Goal: Task Accomplishment & Management: Complete application form

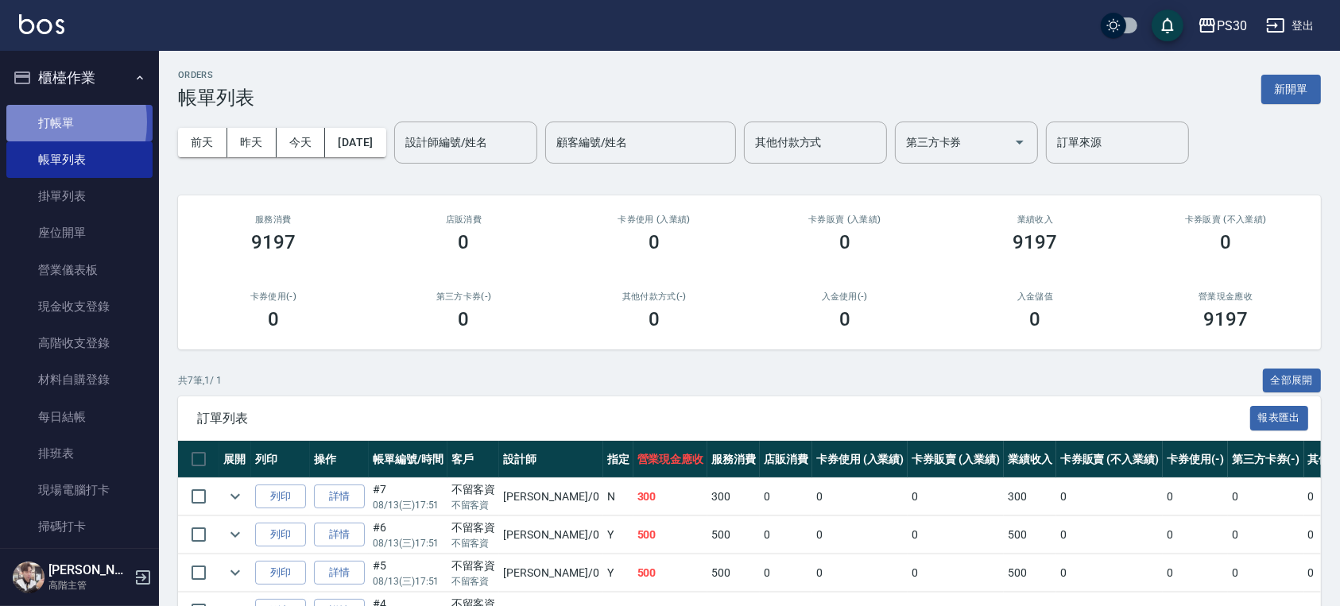
click at [32, 122] on link "打帳單" at bounding box center [79, 123] width 146 height 37
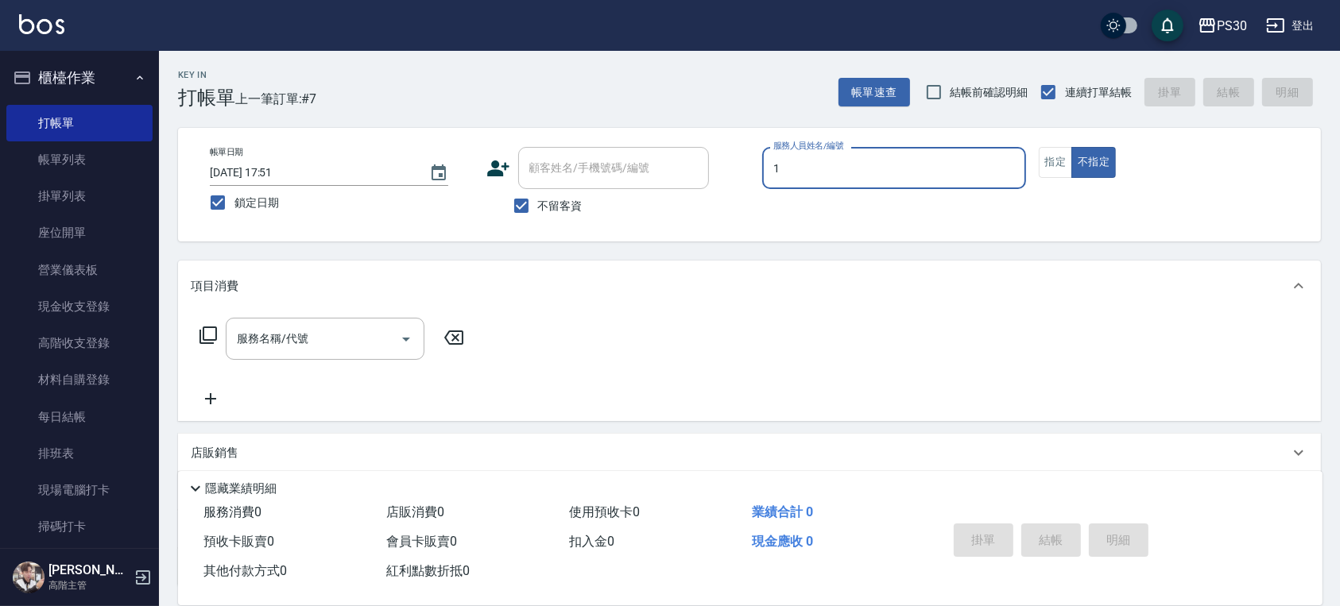
type input "ONE-1"
type button "false"
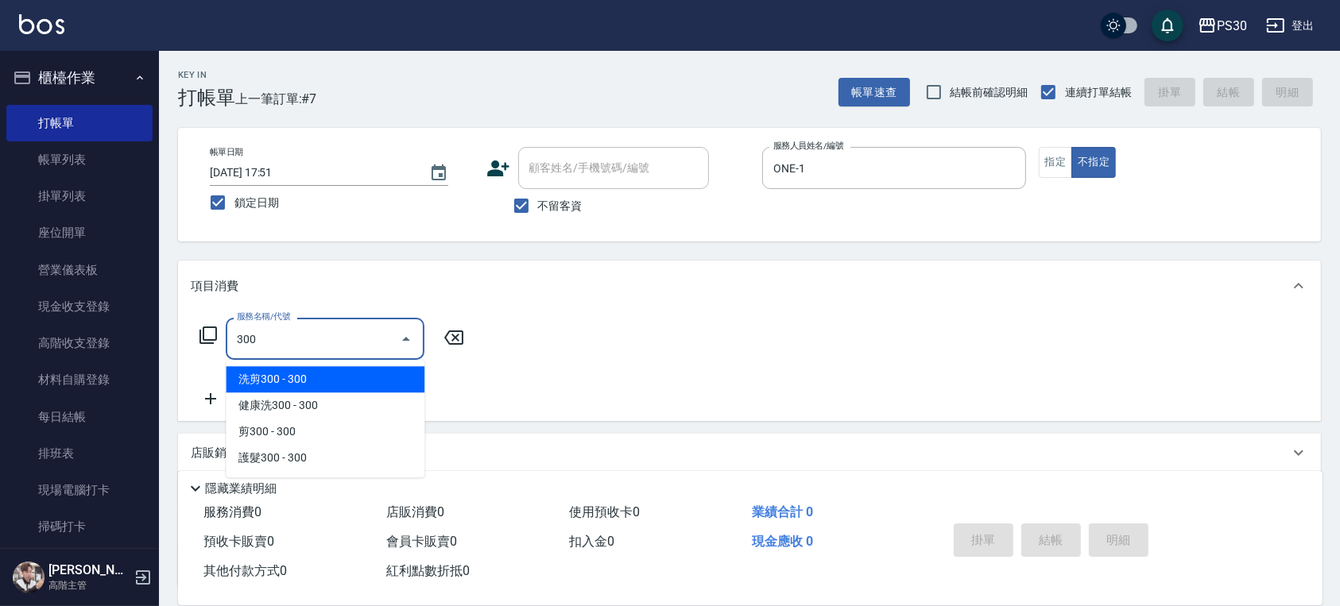
type input "洗剪300(300)"
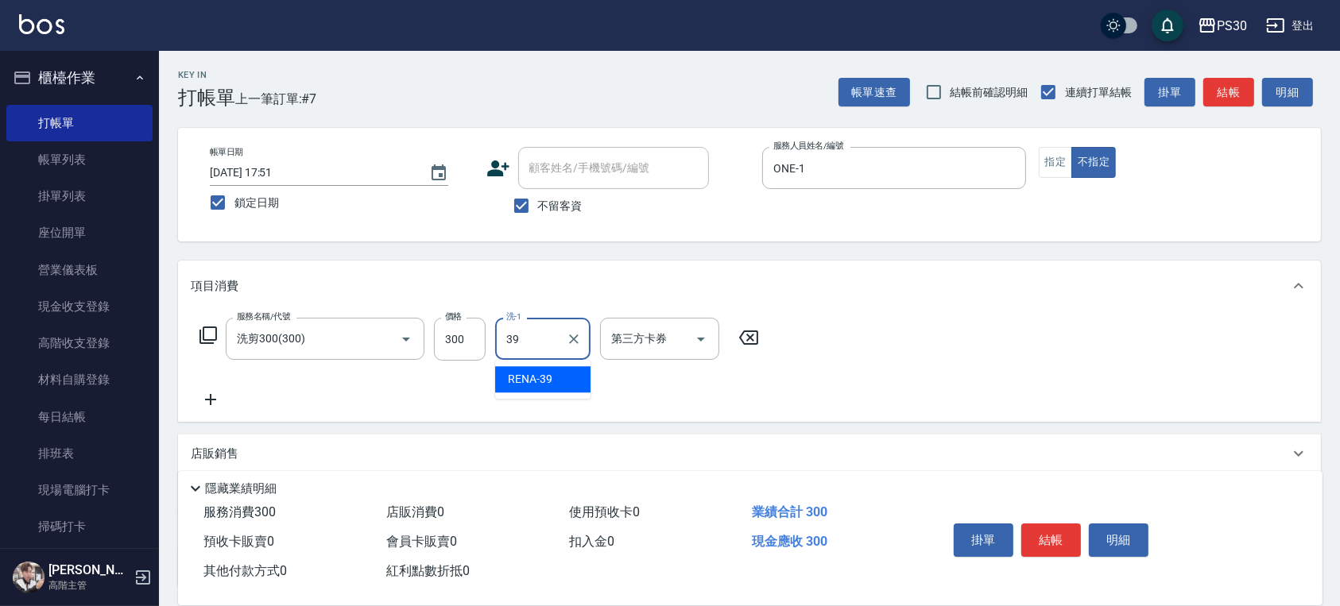
type input "RENA-39"
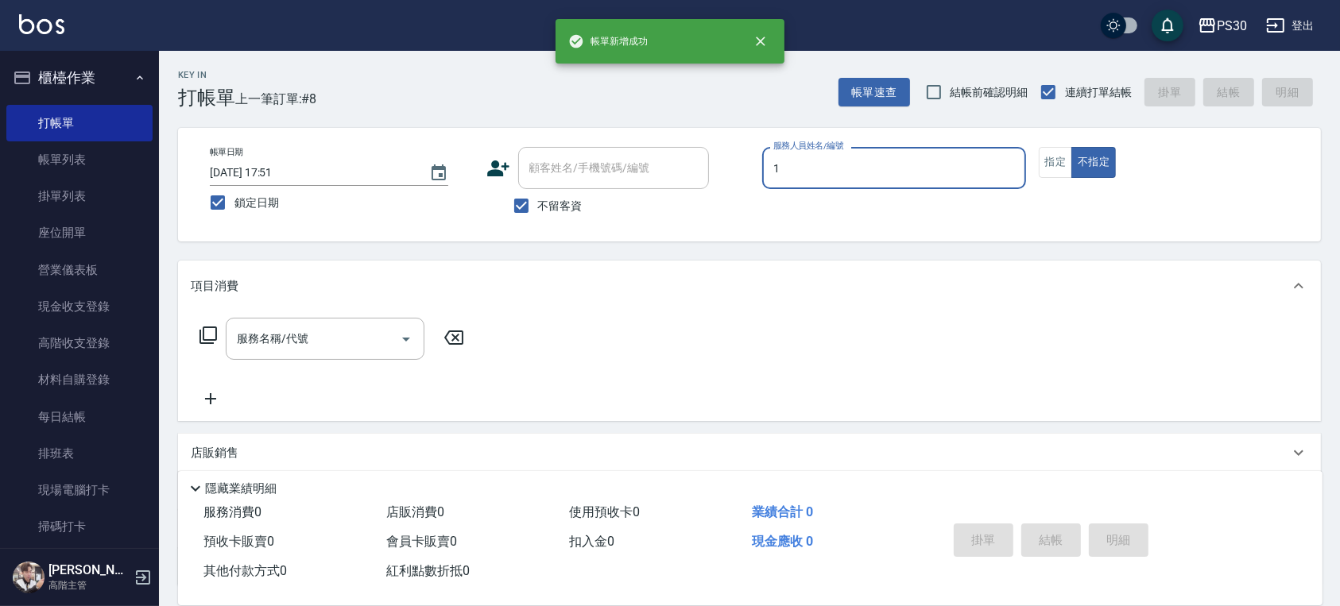
type input "ONE-1"
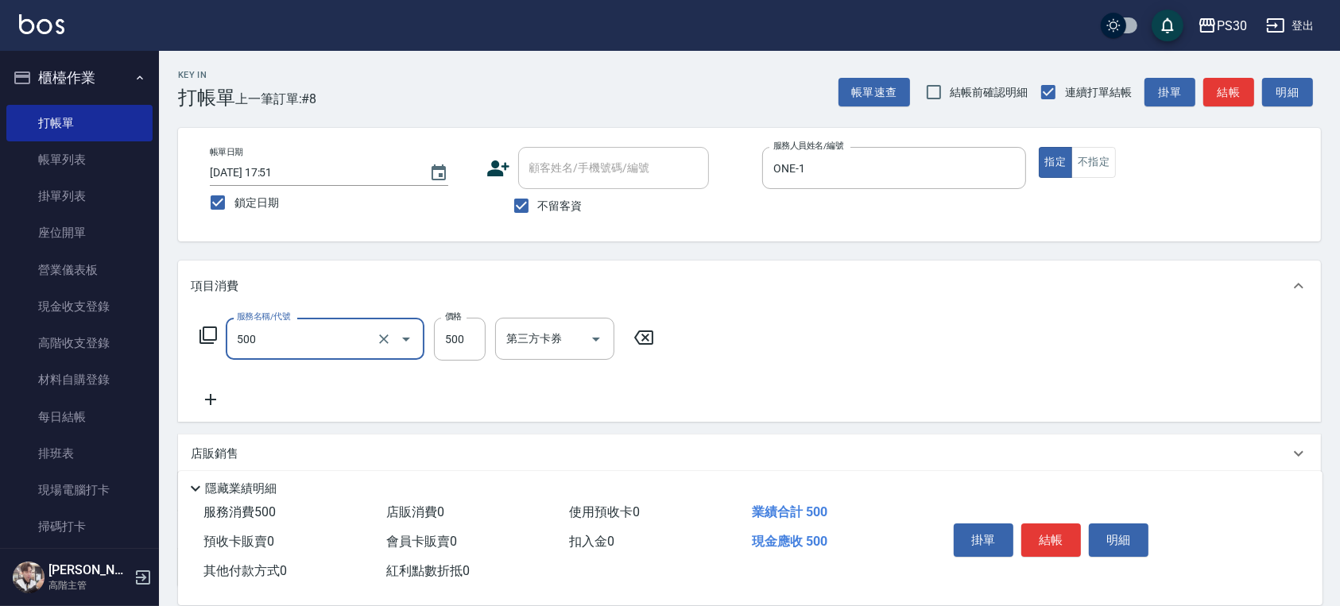
type input "洗剪500(500)"
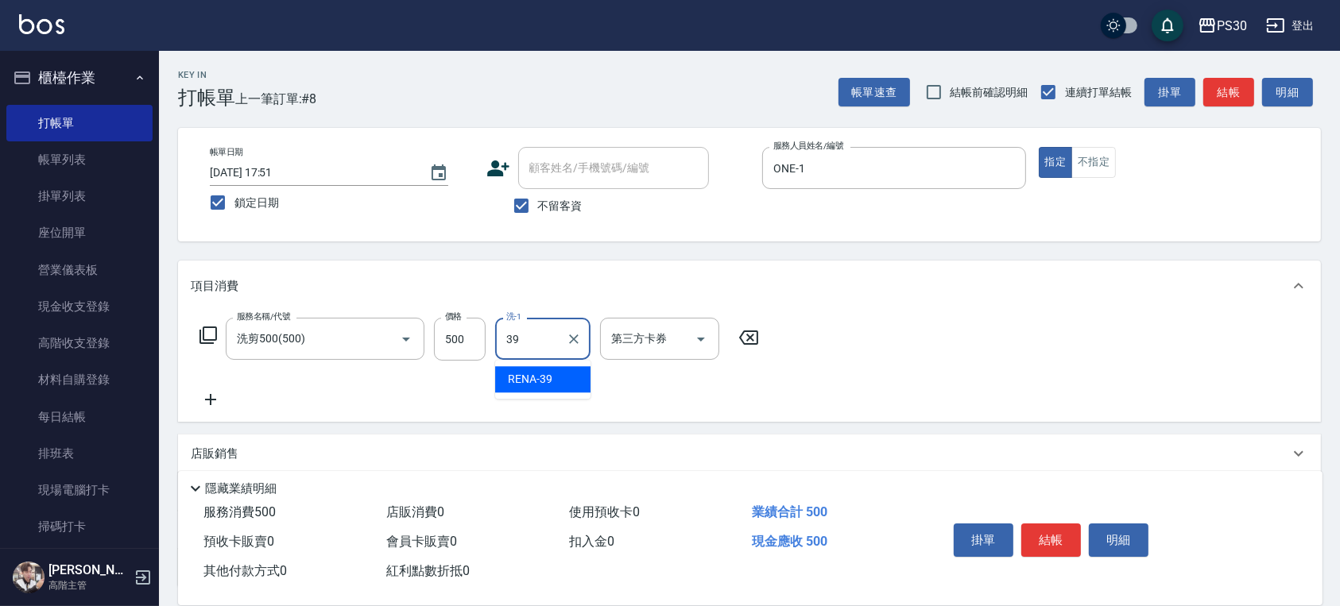
type input "RENA-39"
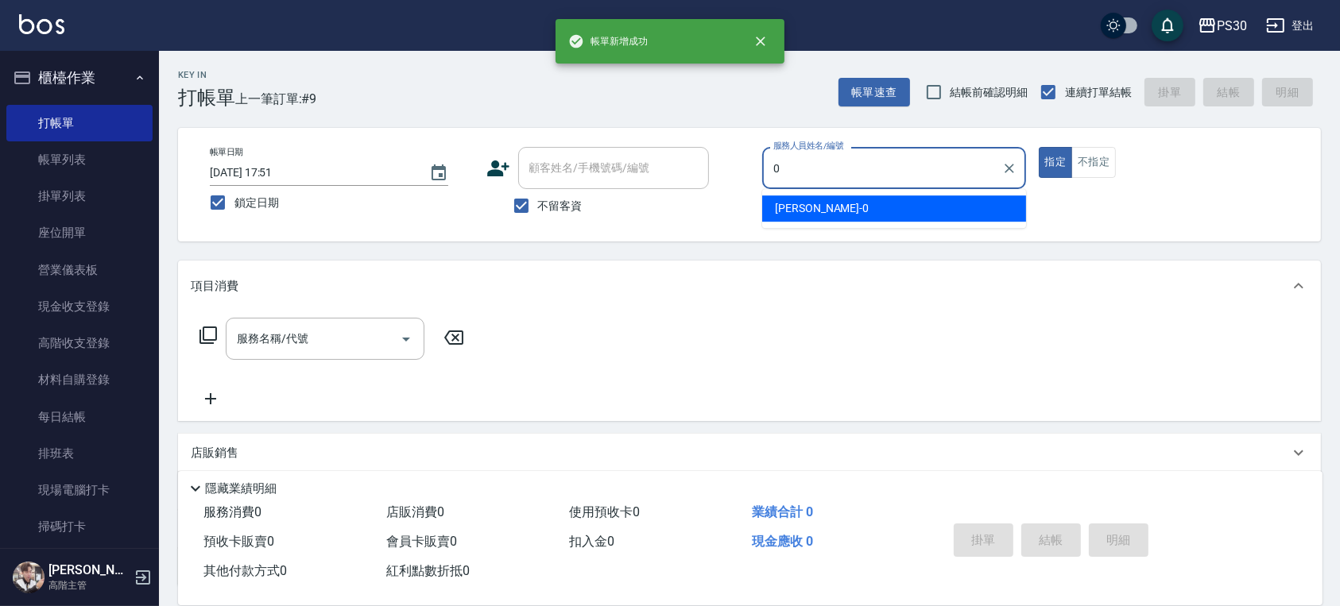
type input "廖金城-0"
type button "true"
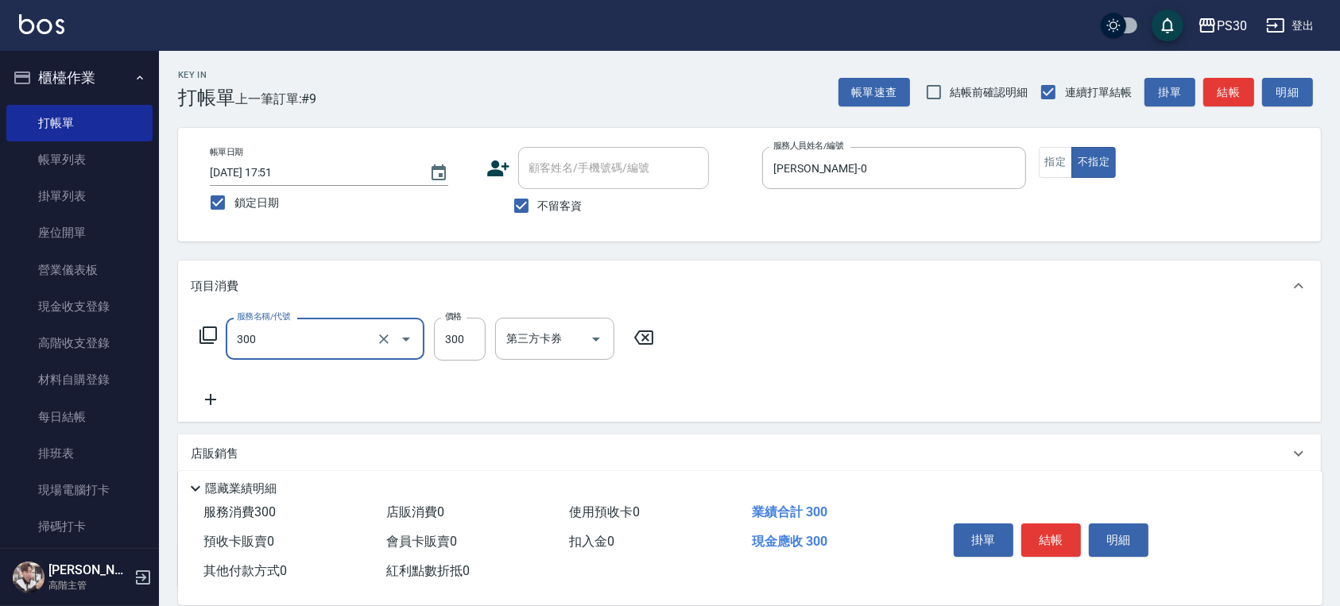
type input "洗剪300(300)"
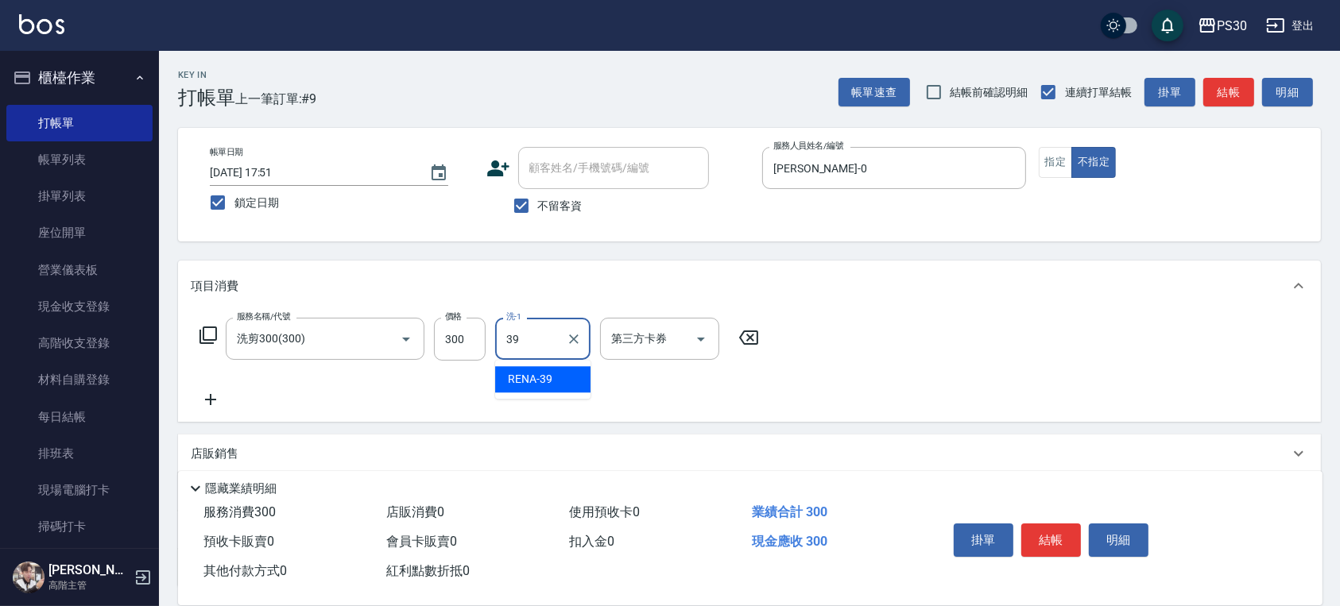
type input "RENA-39"
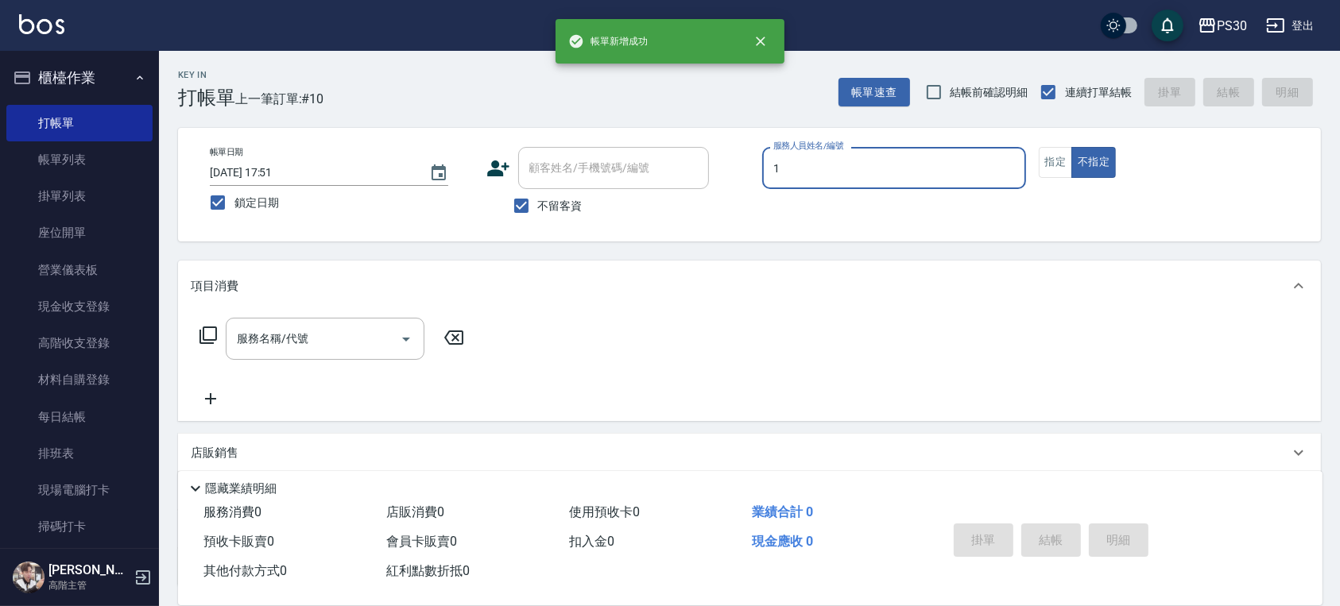
type input "ONE-1"
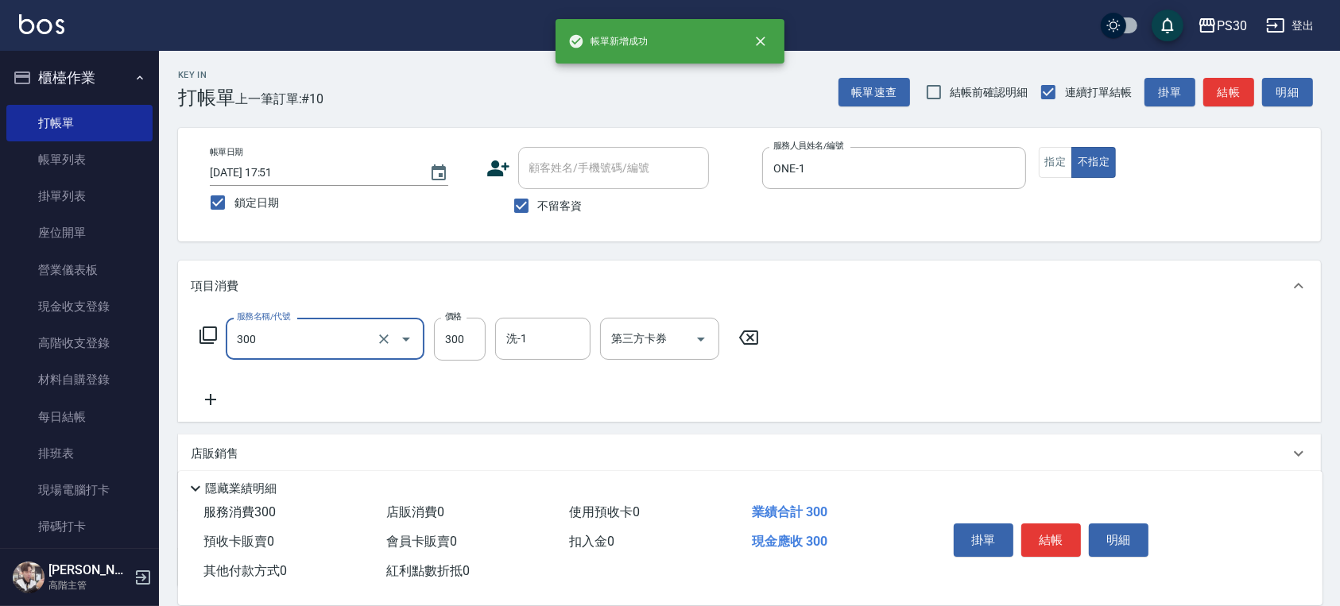
type input "洗剪300(300)"
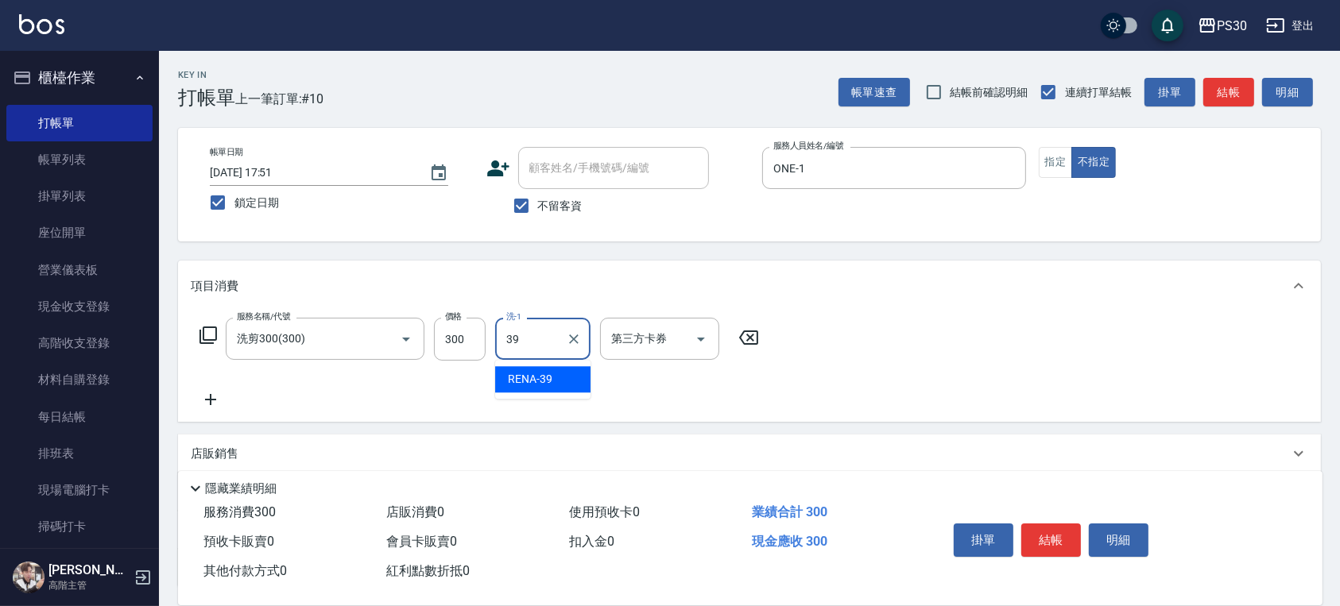
type input "RENA-39"
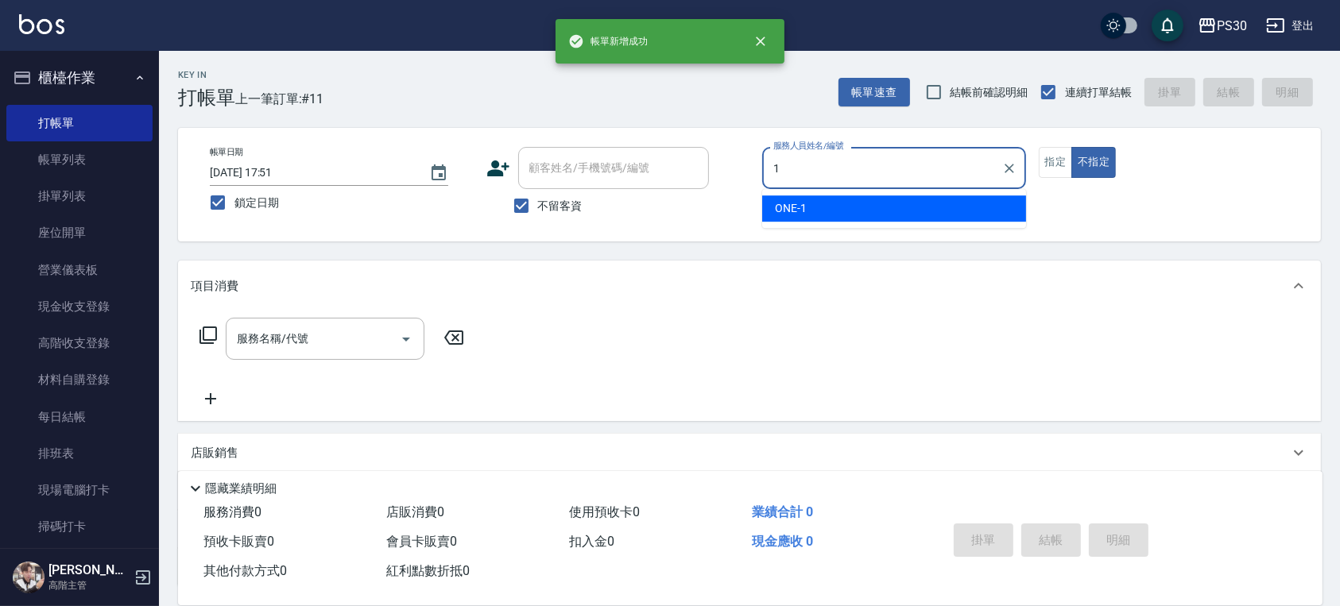
type input "ONE-1"
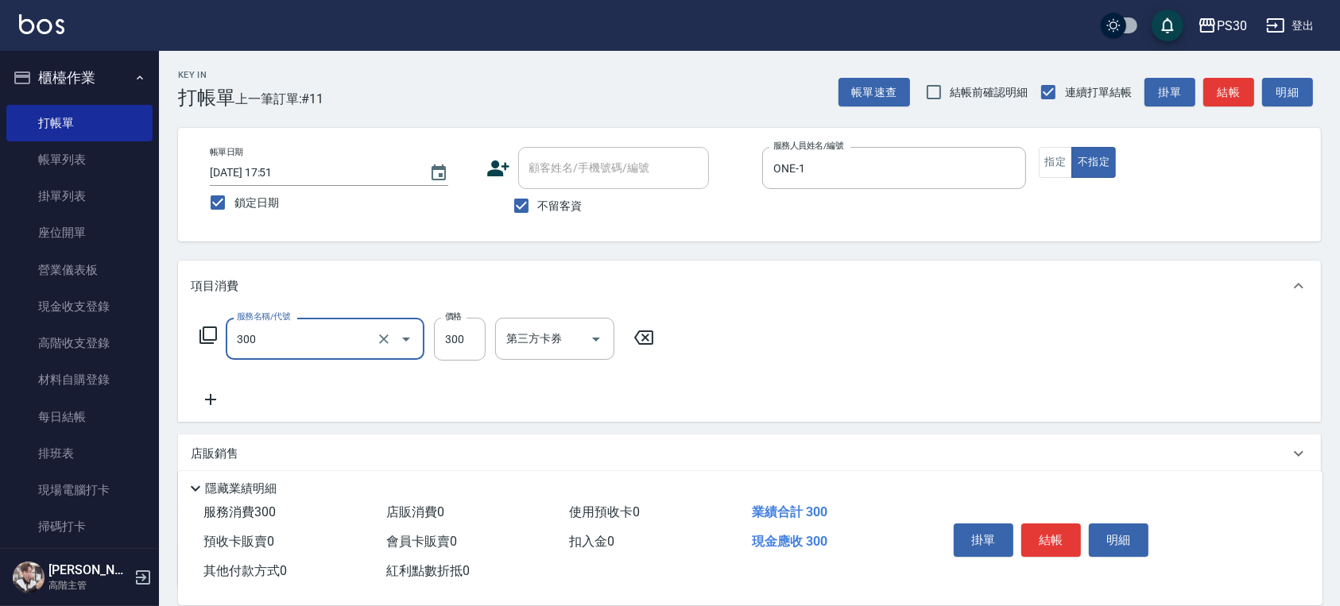
type input "洗剪300(300)"
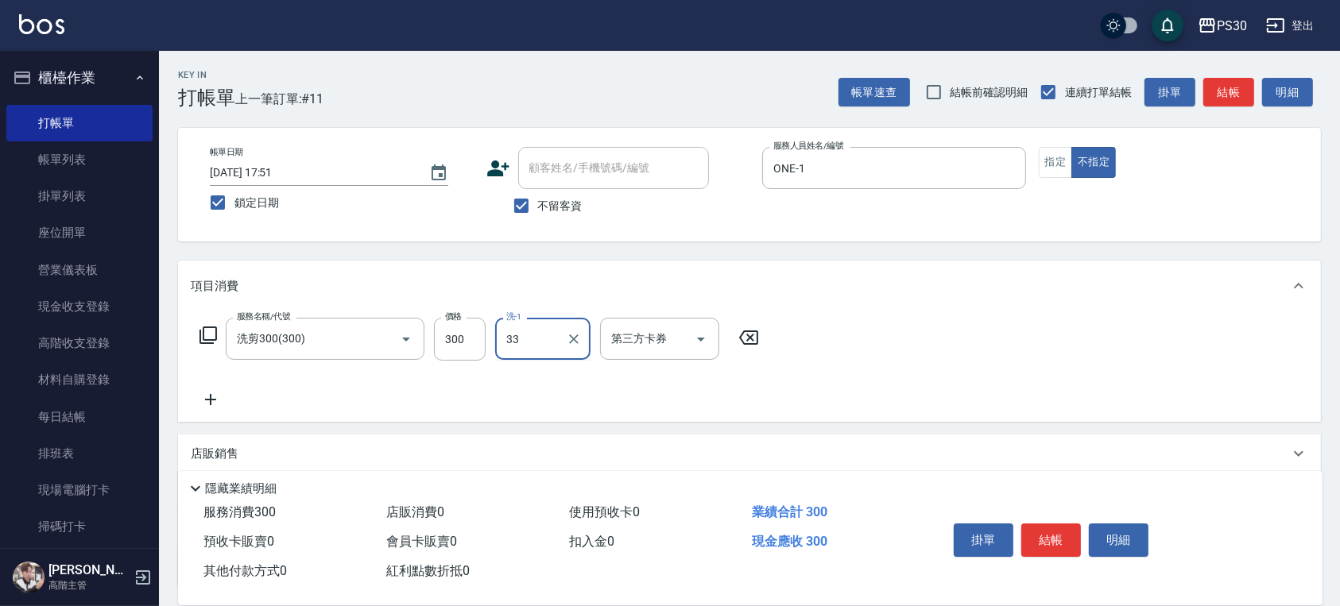
type input "洪采妤-33"
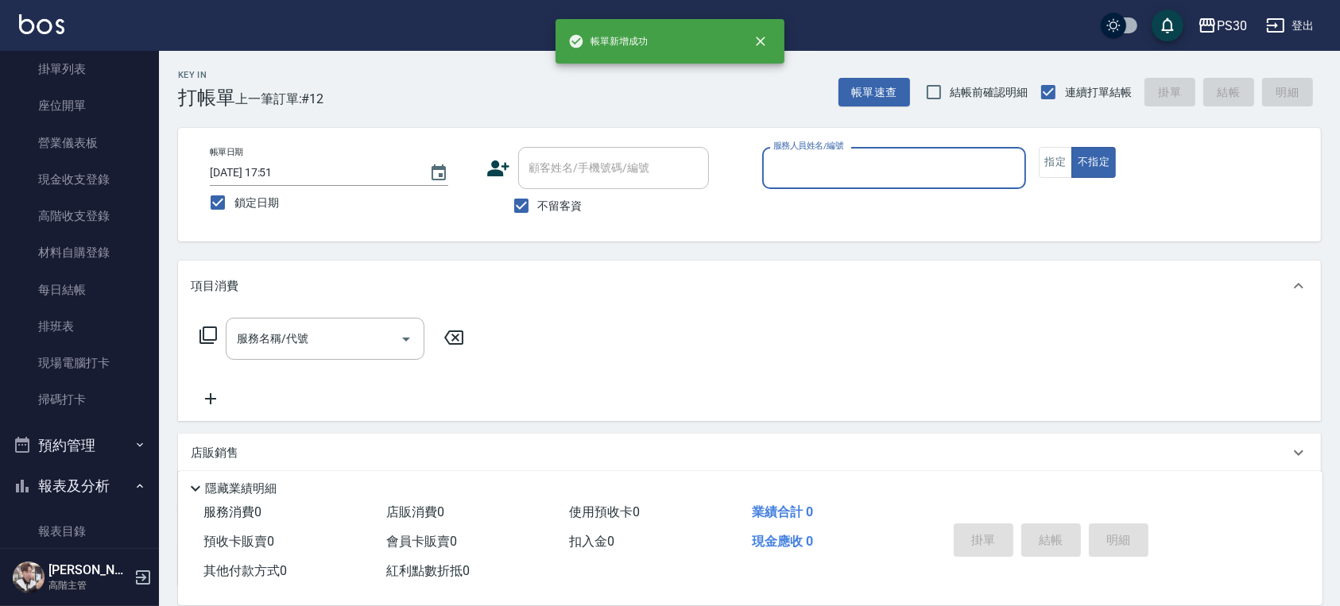
scroll to position [318, 0]
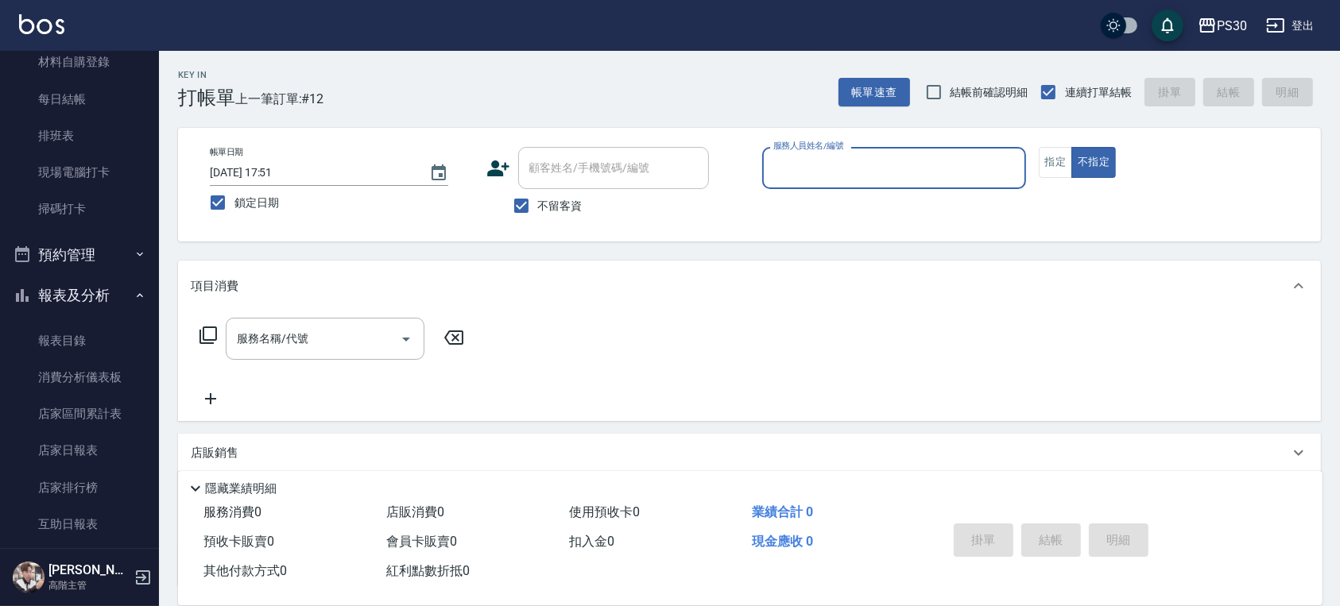
click at [963, 99] on span "結帳前確認明細" at bounding box center [990, 92] width 78 height 17
click at [951, 99] on input "結帳前確認明細" at bounding box center [933, 92] width 33 height 33
checkbox input "true"
click at [877, 169] on input "服務人員姓名/編號" at bounding box center [894, 168] width 250 height 28
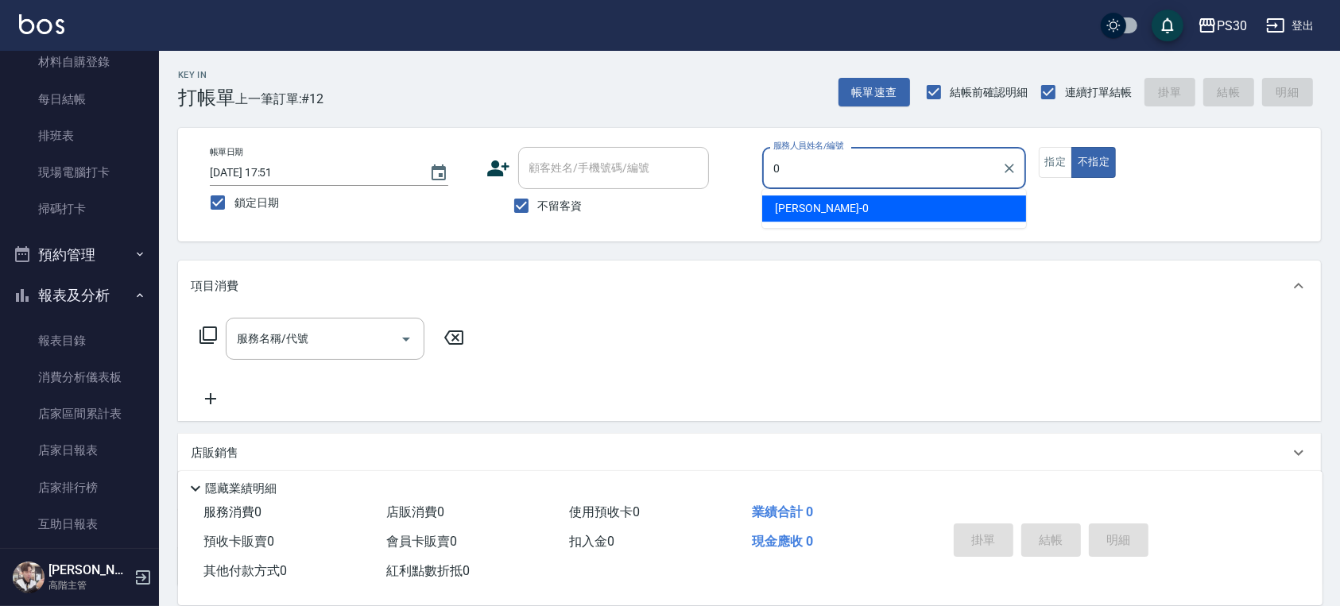
type input "廖金城-0"
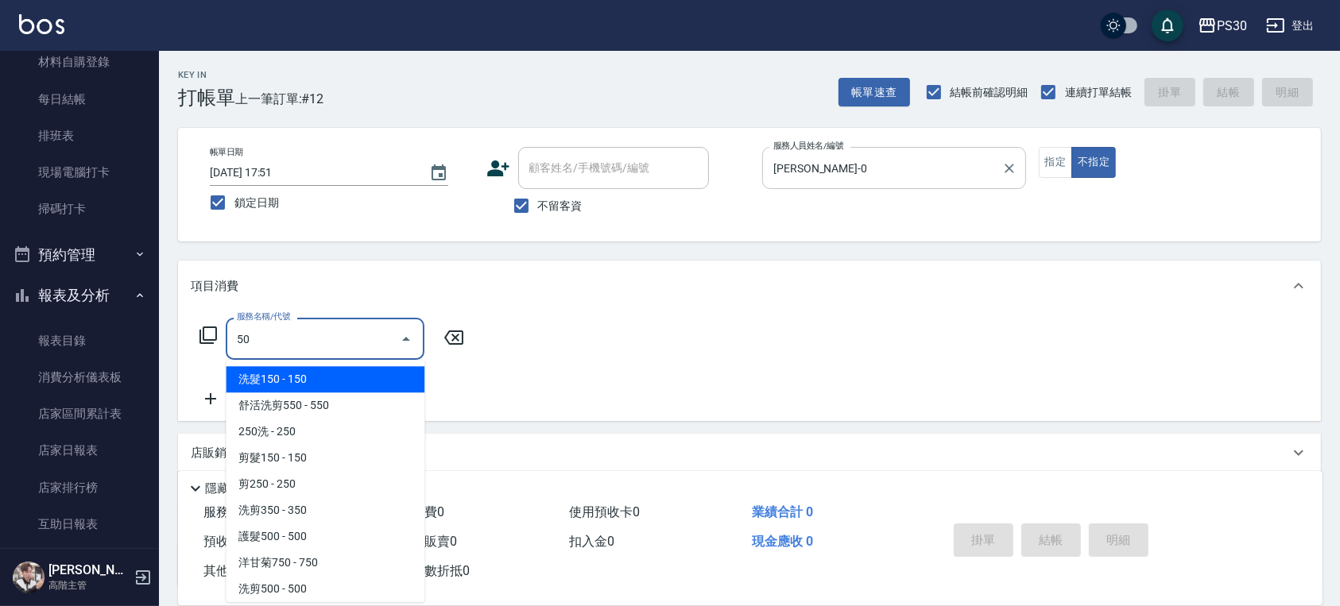
type input "500"
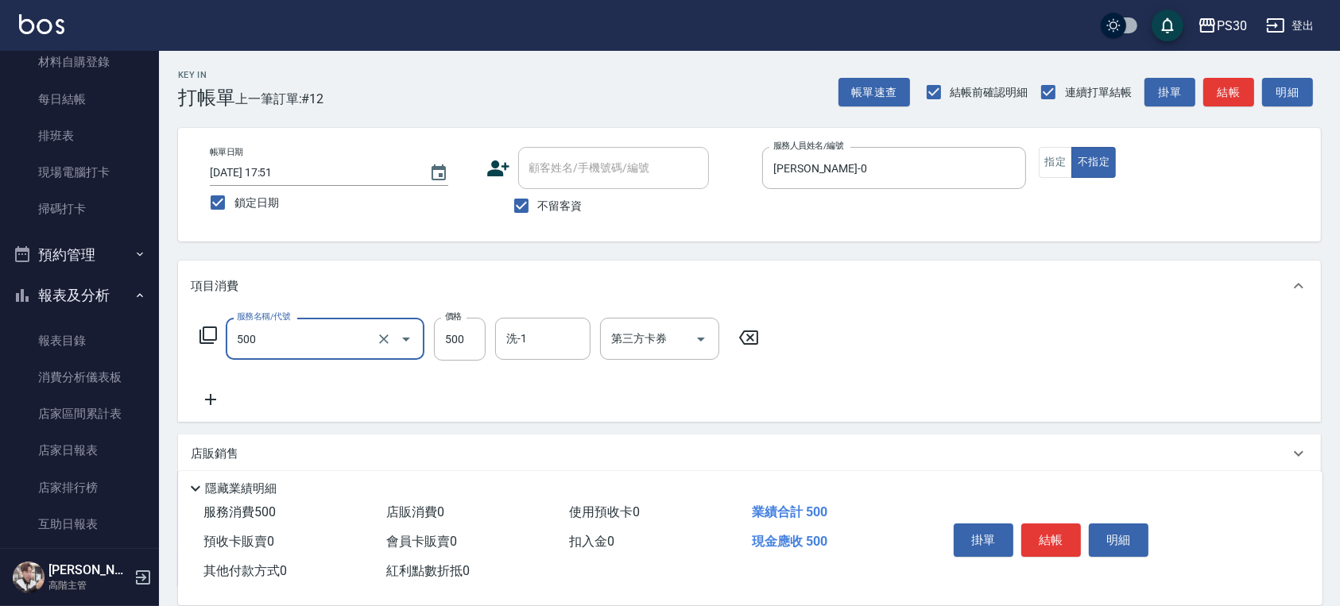
click at [312, 343] on input "500" at bounding box center [303, 339] width 140 height 28
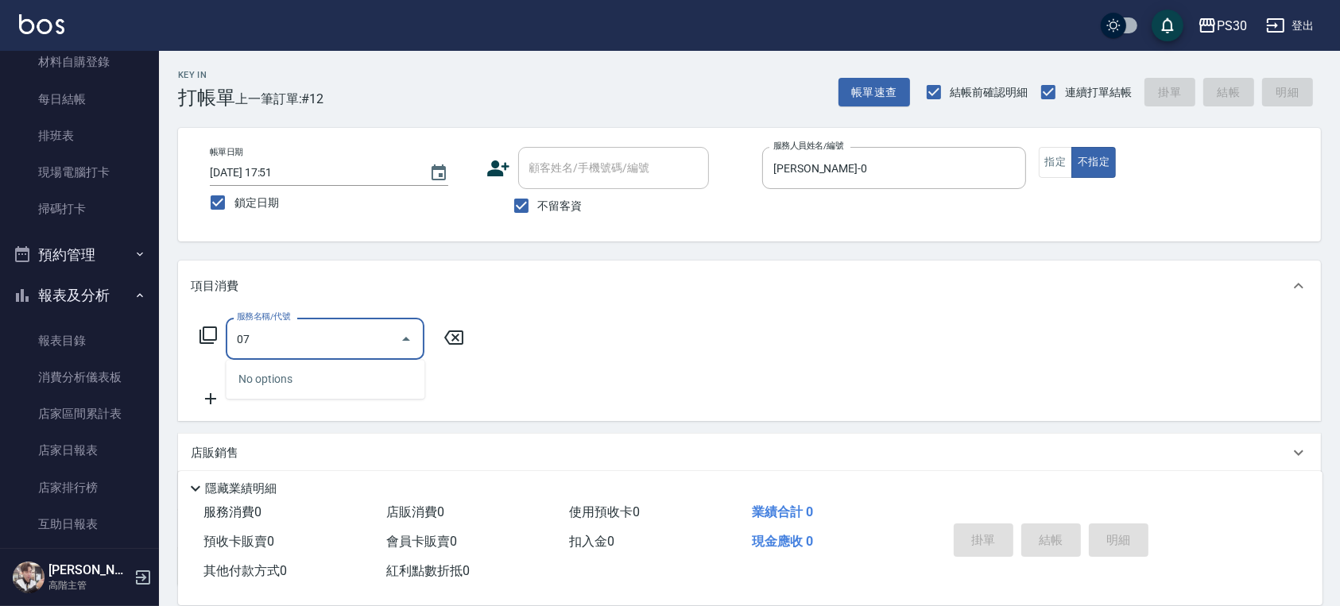
type input "0"
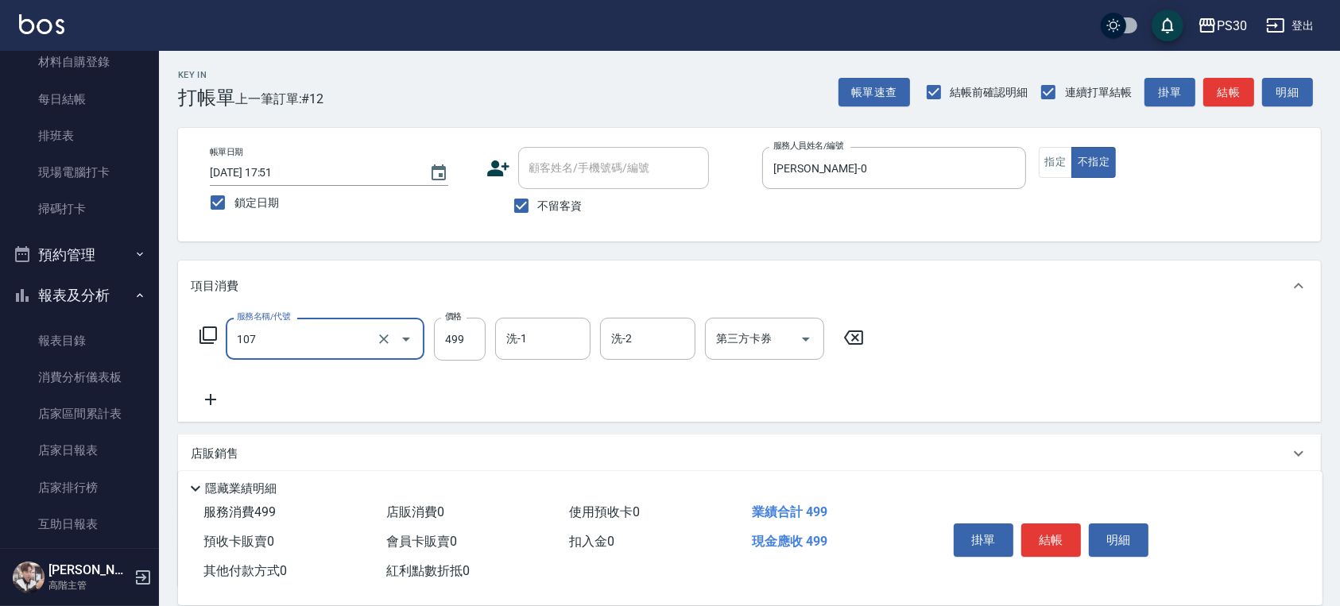
type input "舒活洗剪499(107)"
type input "500"
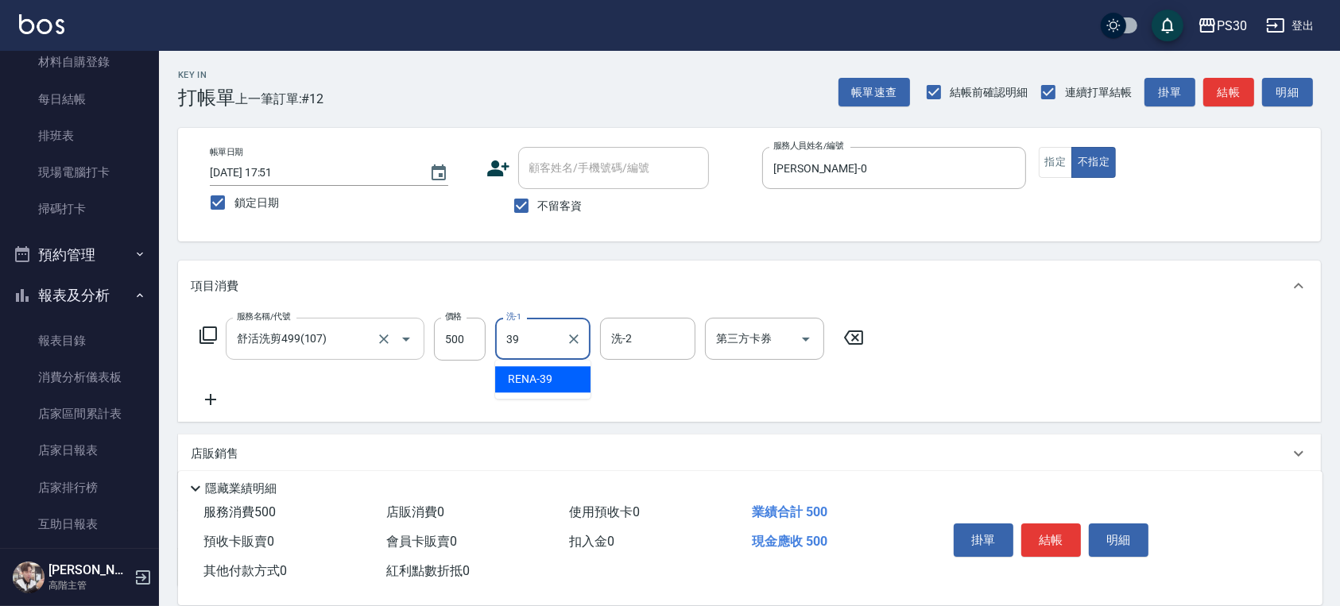
type input "RENA-39"
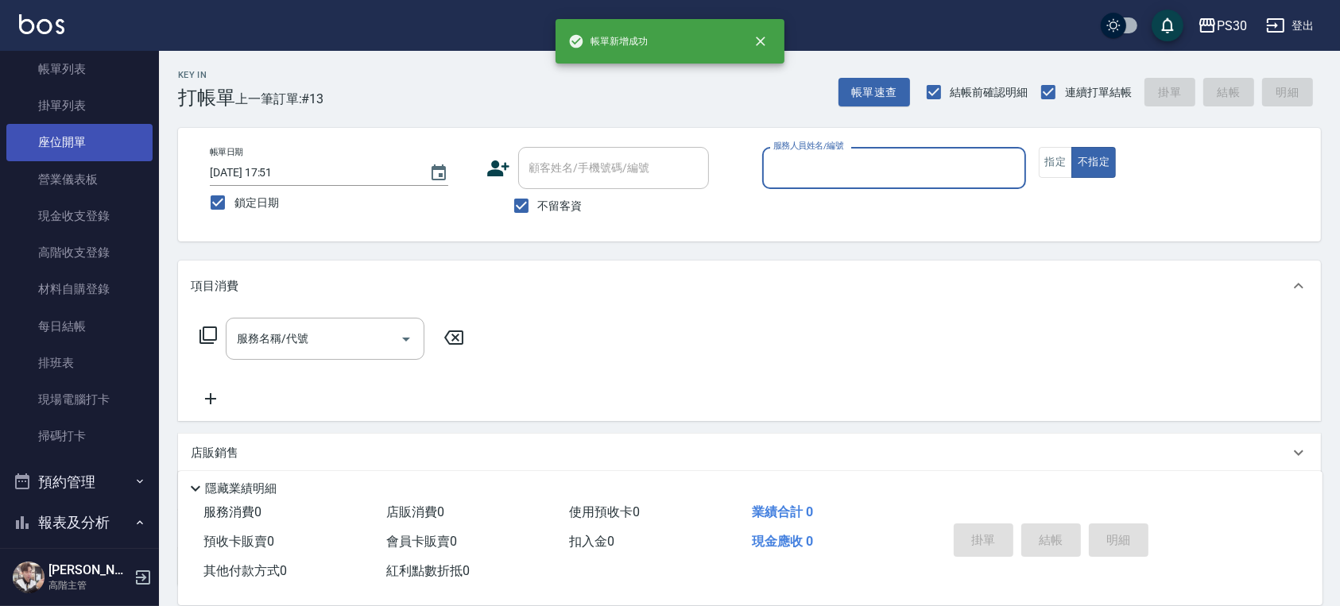
scroll to position [0, 0]
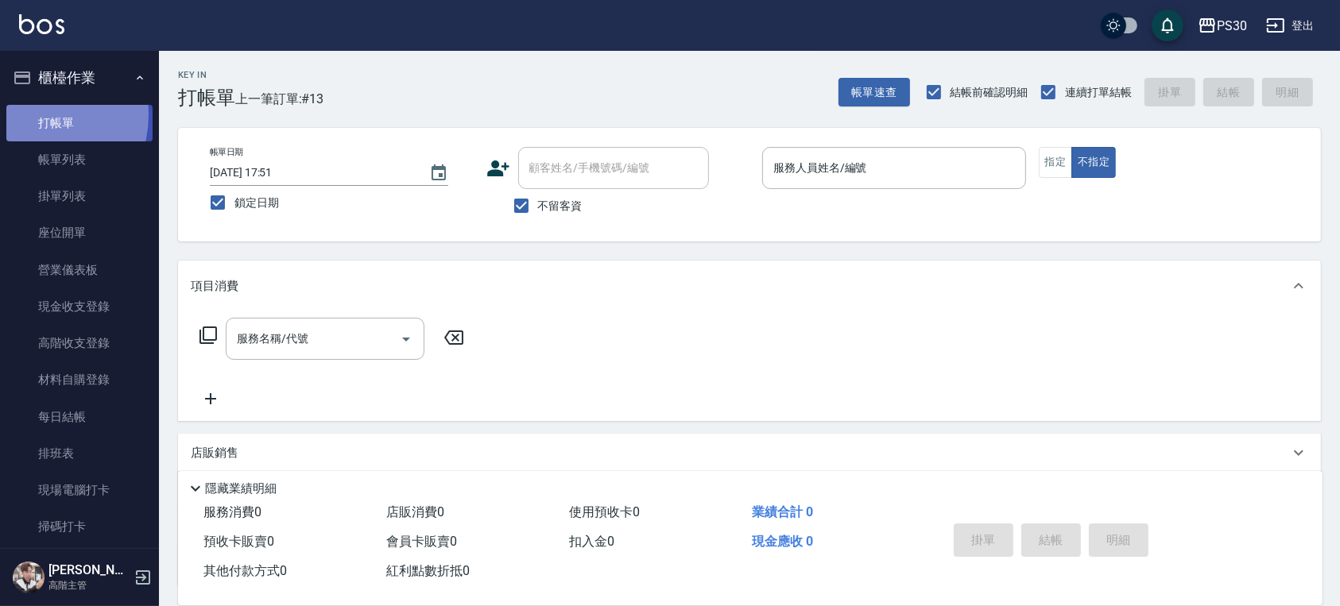
click at [34, 114] on link "打帳單" at bounding box center [79, 123] width 146 height 37
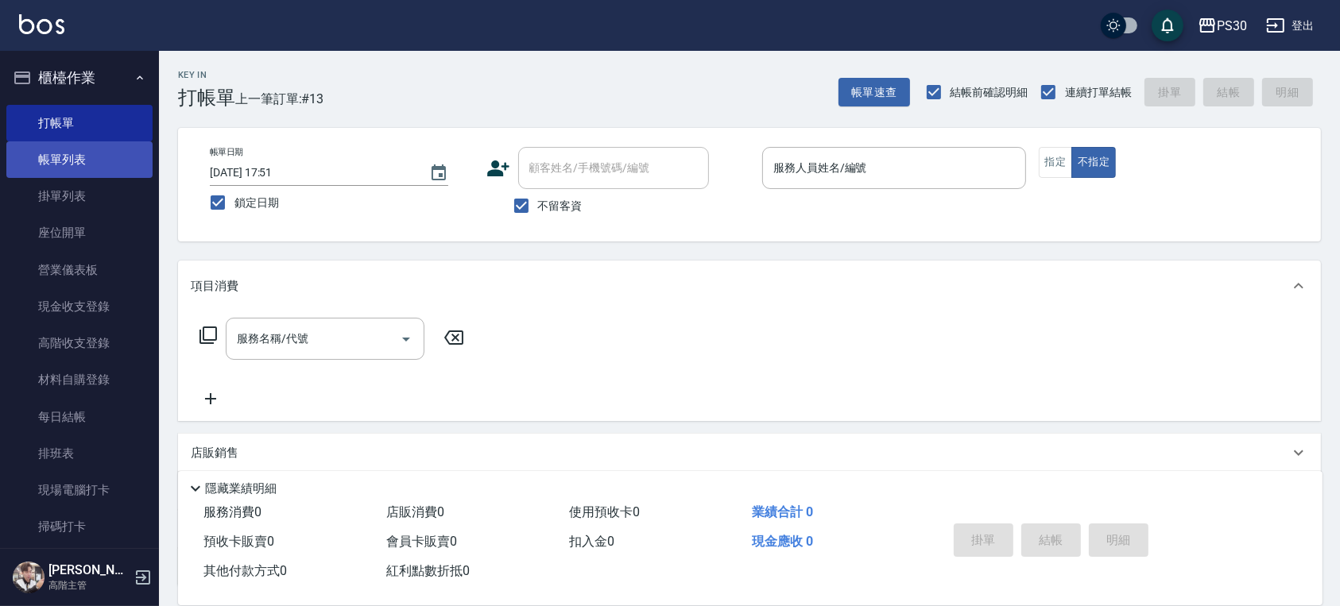
click at [133, 153] on link "帳單列表" at bounding box center [79, 159] width 146 height 37
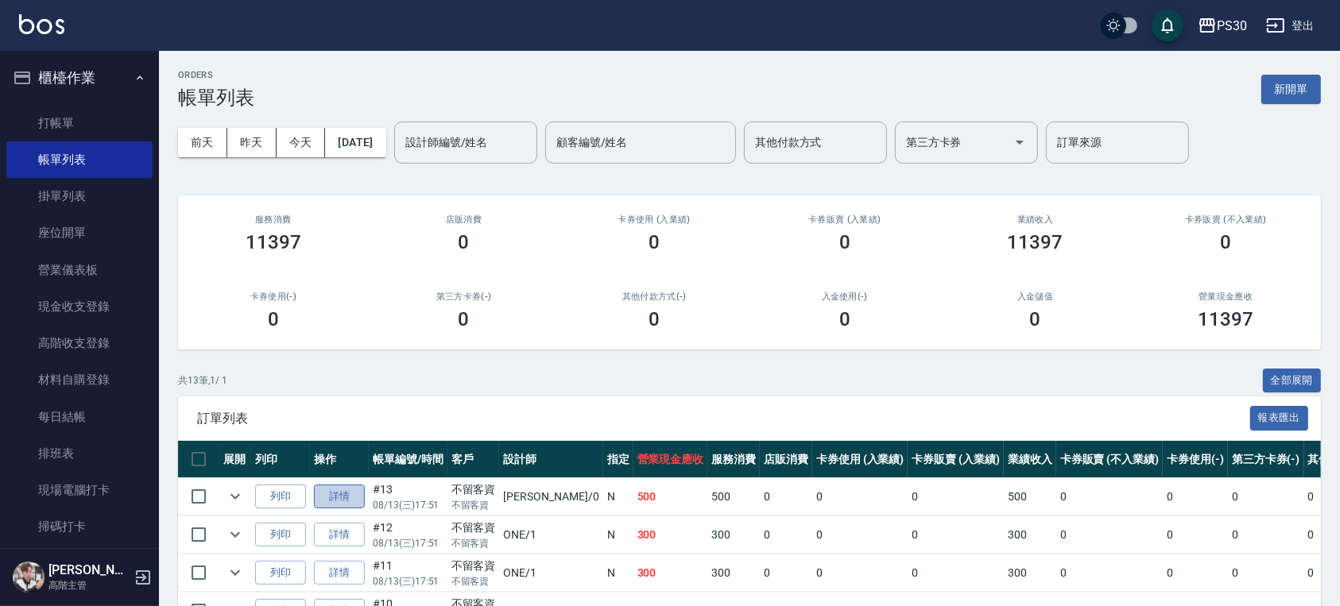
click at [345, 494] on link "詳情" at bounding box center [339, 497] width 51 height 25
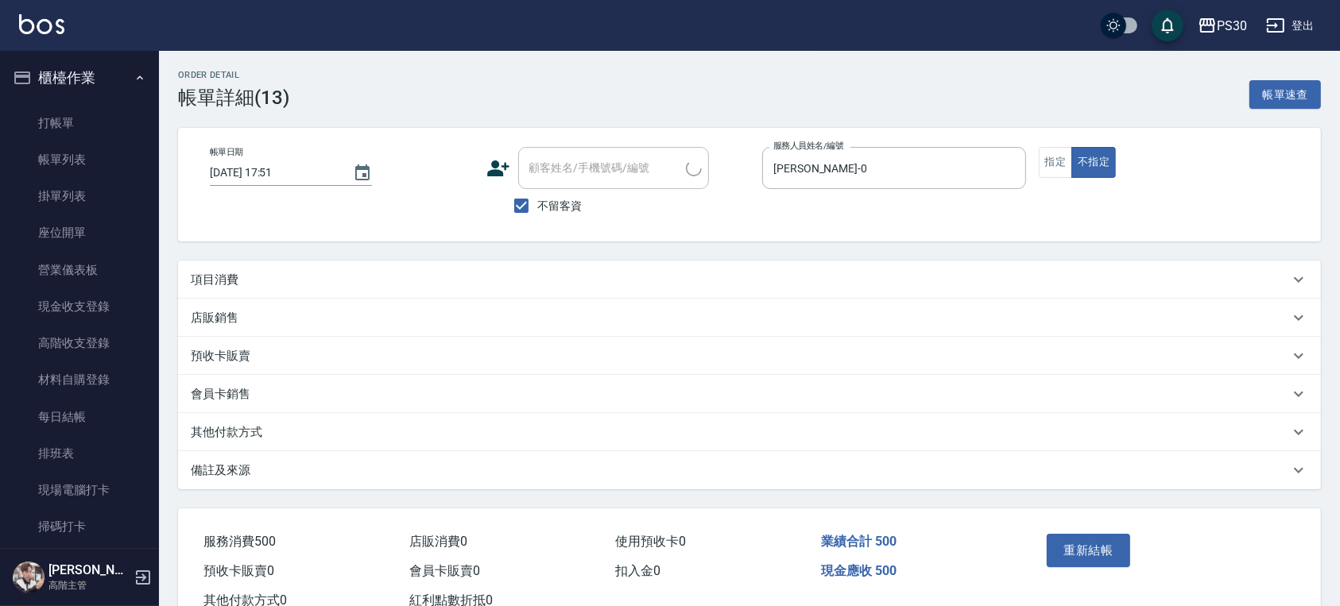
type input "2025/08/13 17:51"
checkbox input "true"
type input "廖金城-0"
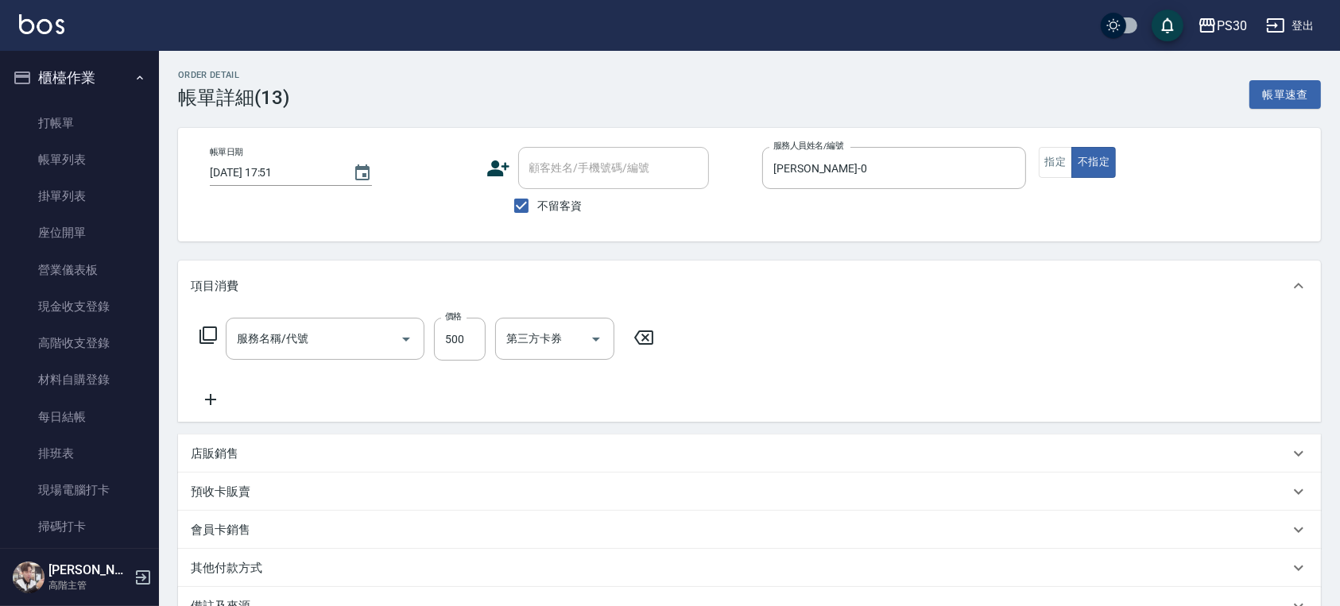
type input "舒活洗剪499(107)"
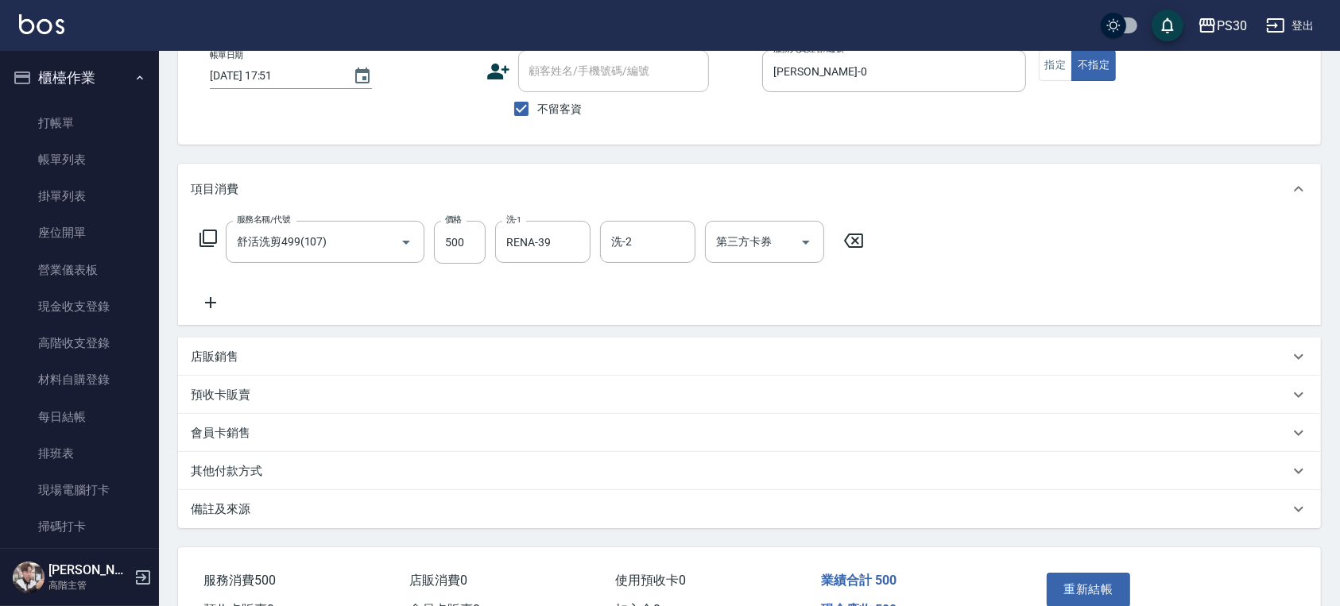
scroll to position [189, 0]
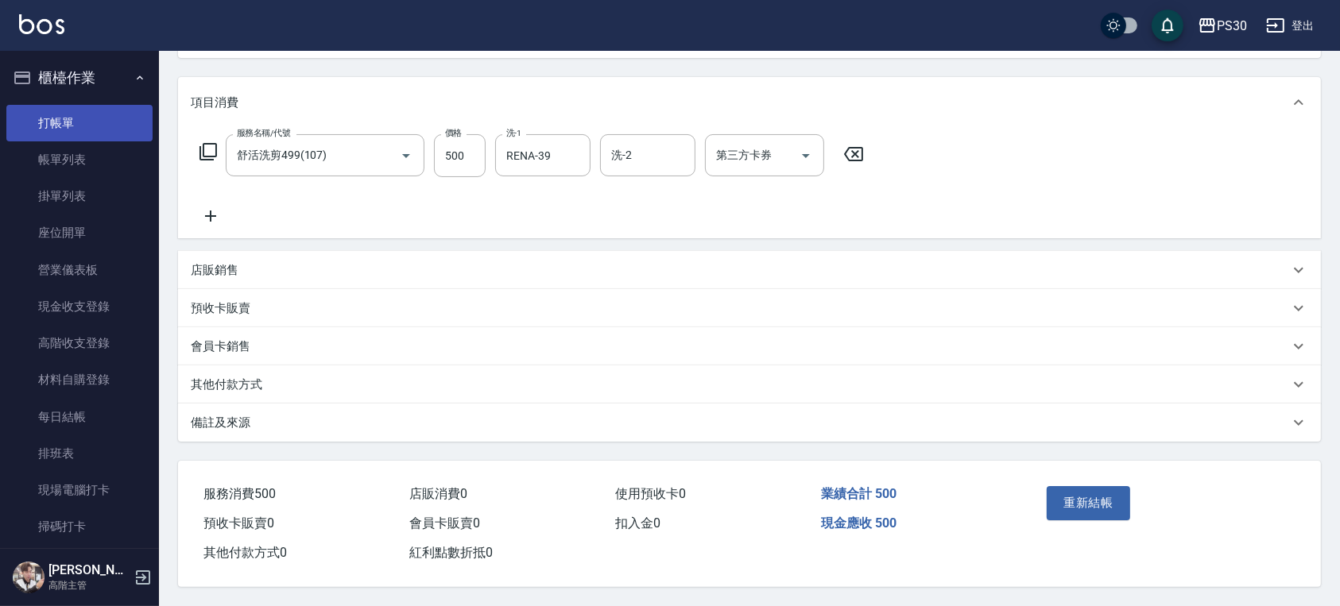
click at [87, 123] on link "打帳單" at bounding box center [79, 123] width 146 height 37
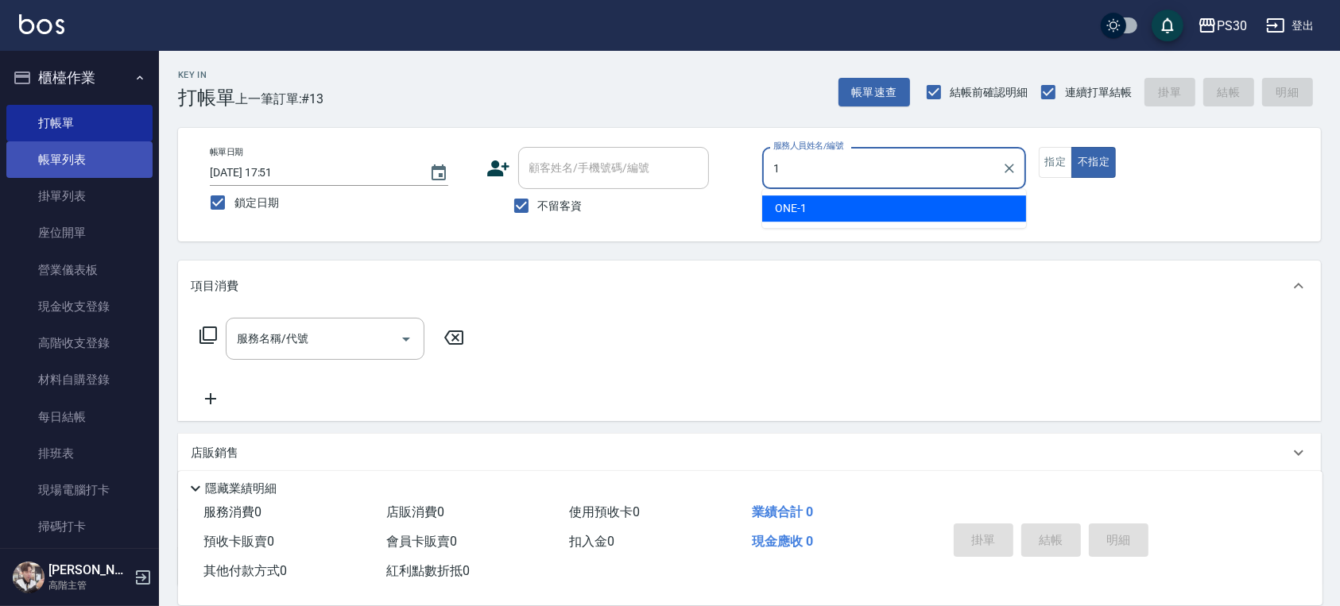
type input "ONE-1"
type button "false"
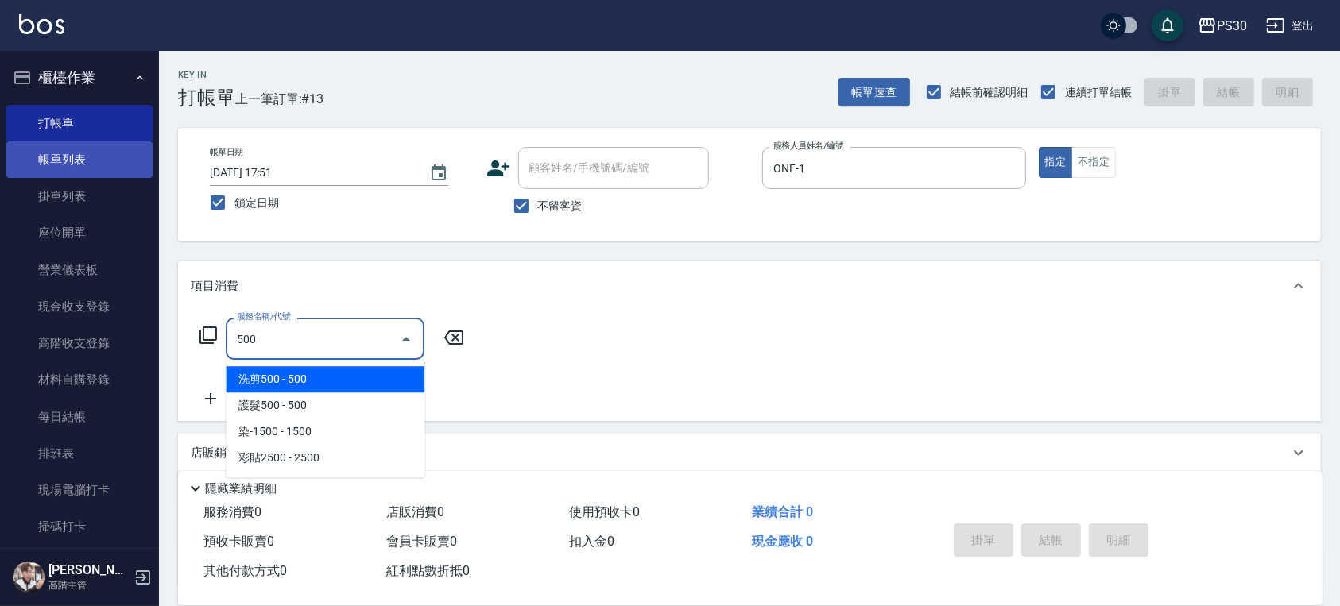
type input "洗剪500(500)"
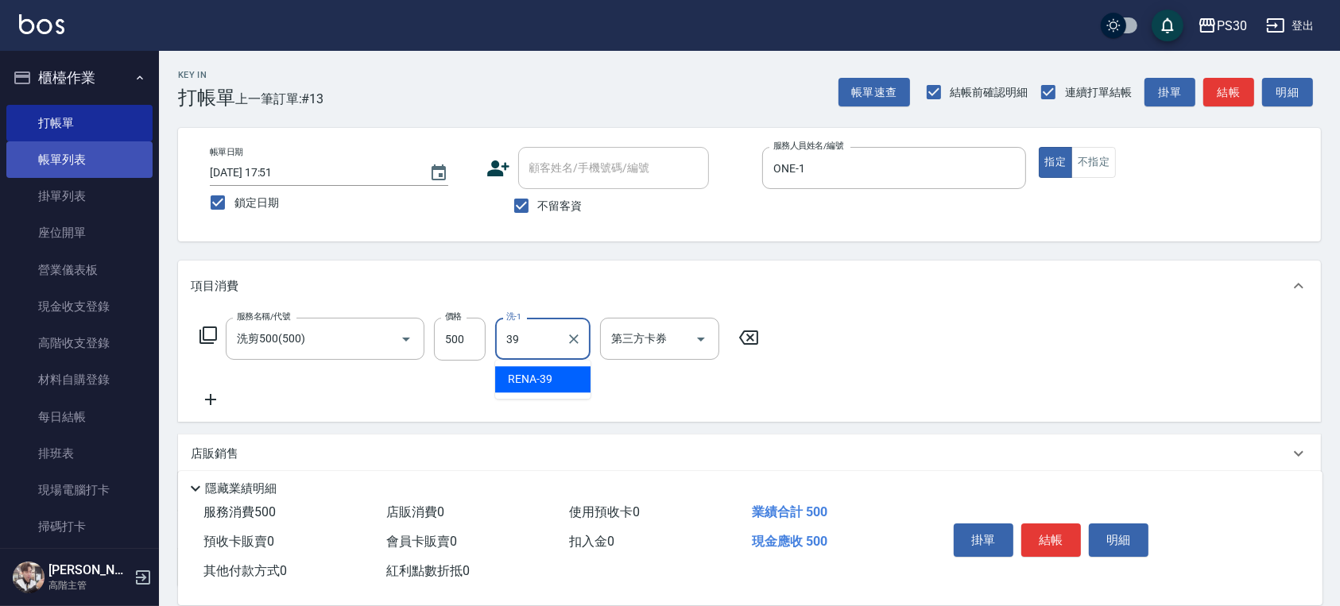
type input "RENA-39"
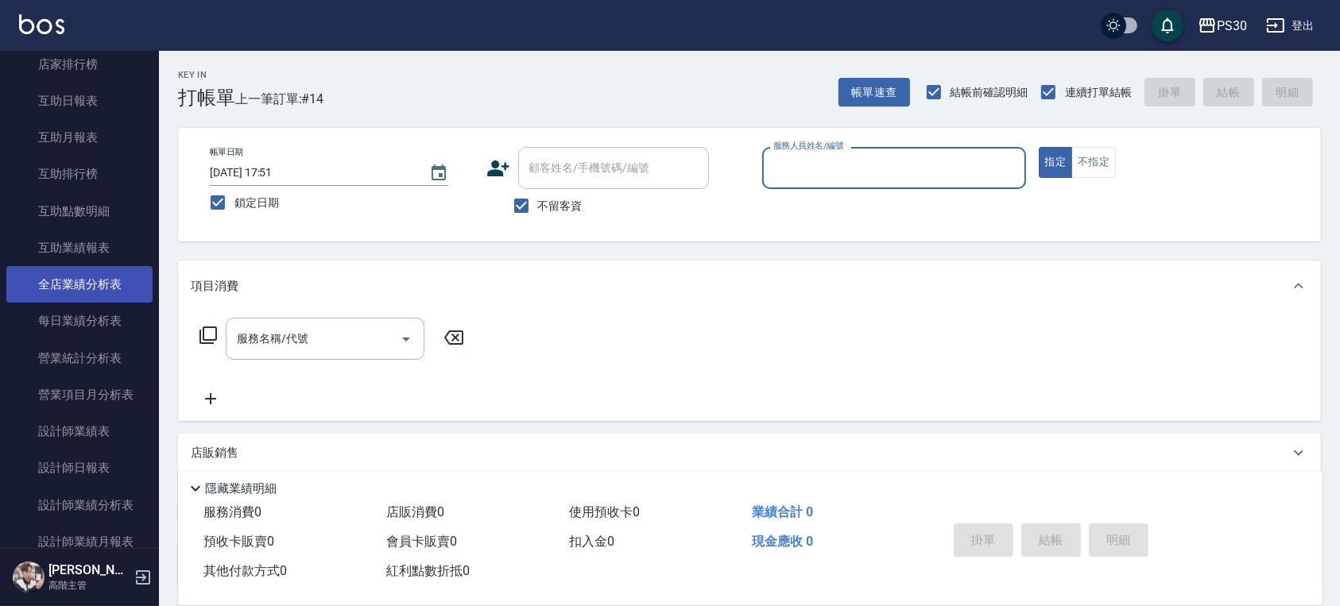
scroll to position [847, 0]
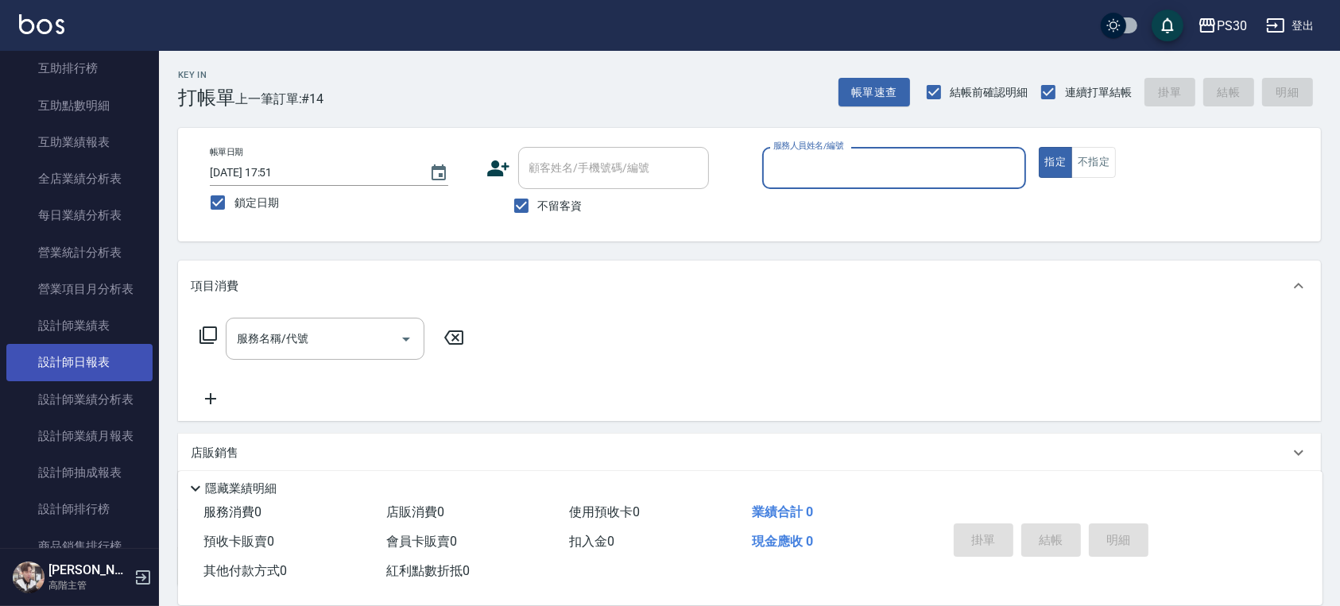
click at [101, 375] on link "設計師日報表" at bounding box center [79, 362] width 146 height 37
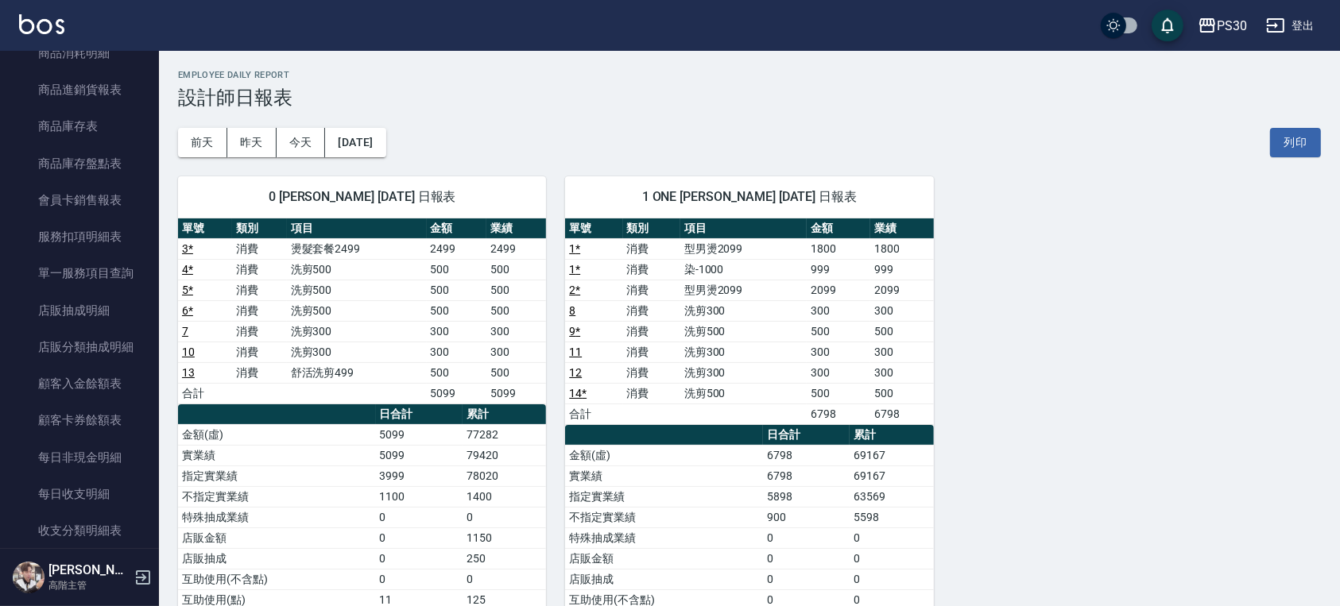
click at [1007, 126] on div "前天 昨天 今天 2025/08/13 列印" at bounding box center [749, 143] width 1143 height 68
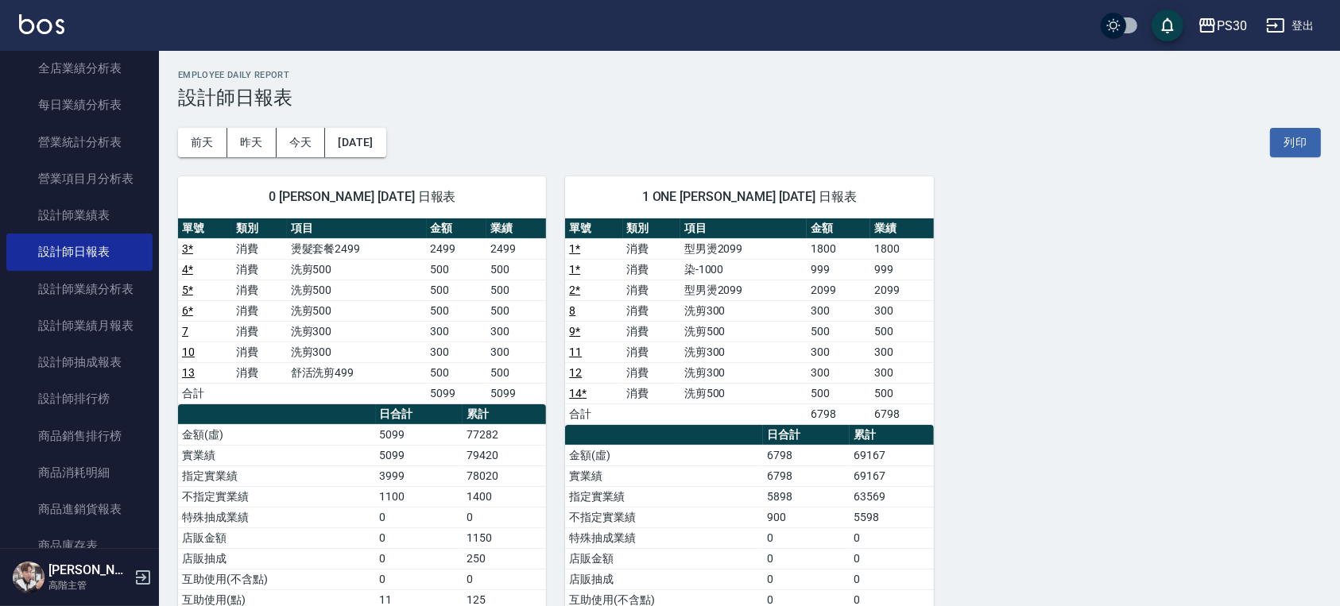
scroll to position [954, 0]
click at [100, 248] on link "設計師日報表" at bounding box center [79, 256] width 146 height 37
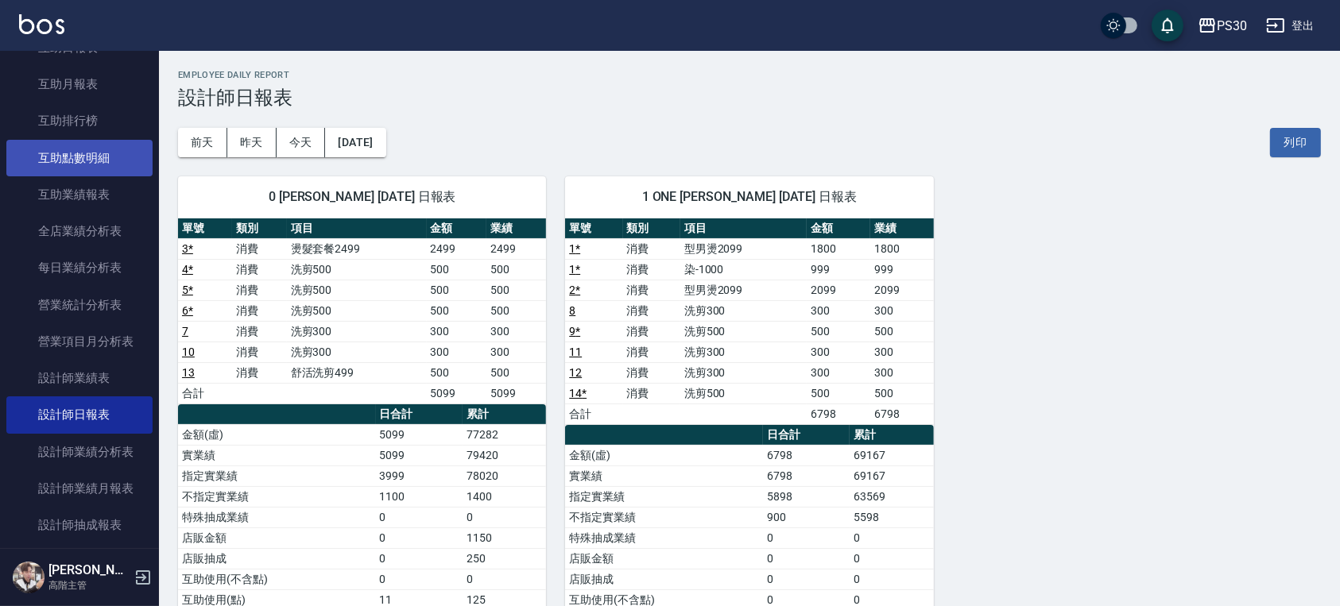
scroll to position [583, 0]
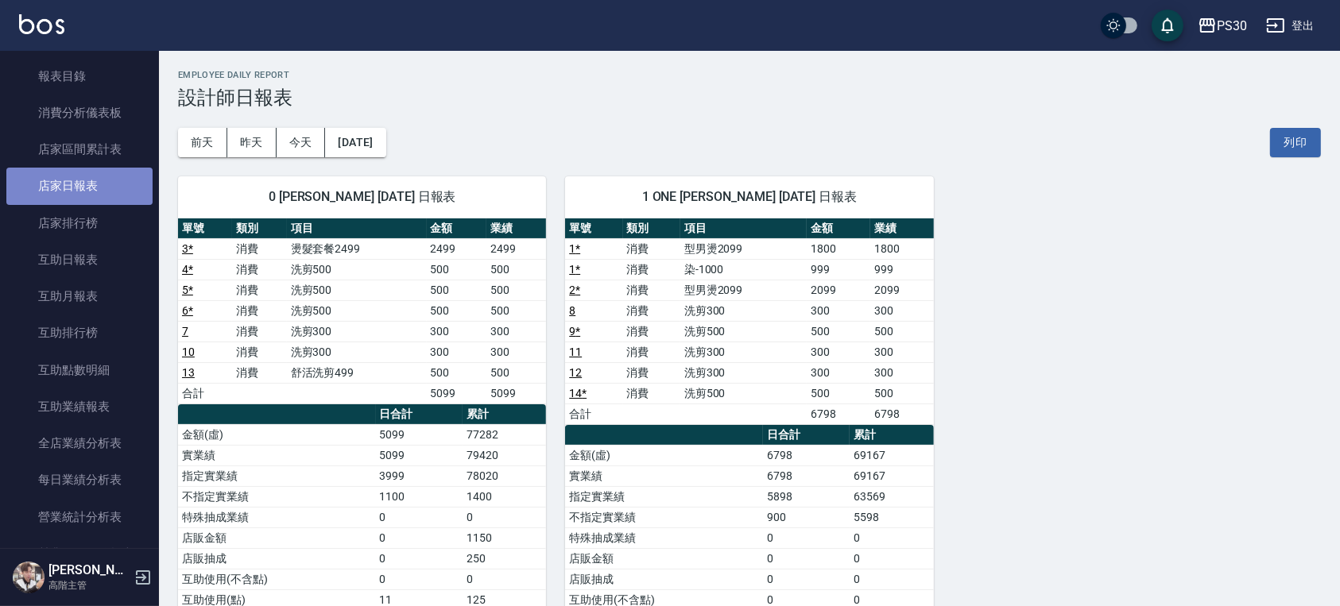
click at [85, 182] on link "店家日報表" at bounding box center [79, 186] width 146 height 37
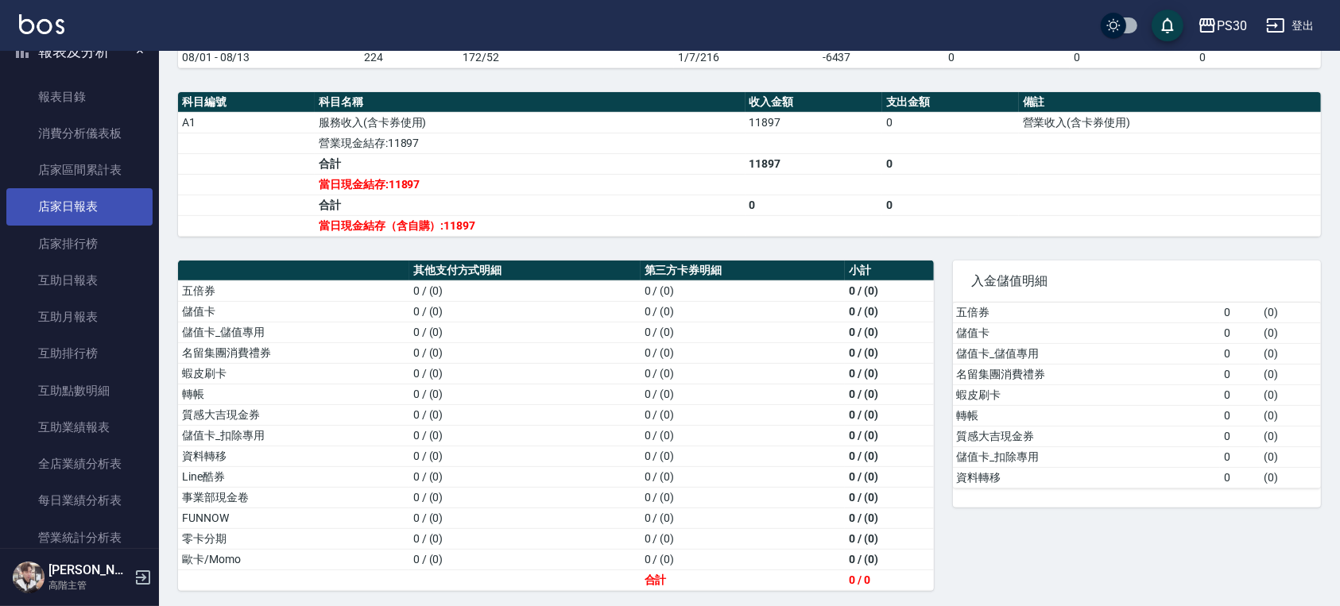
scroll to position [583, 0]
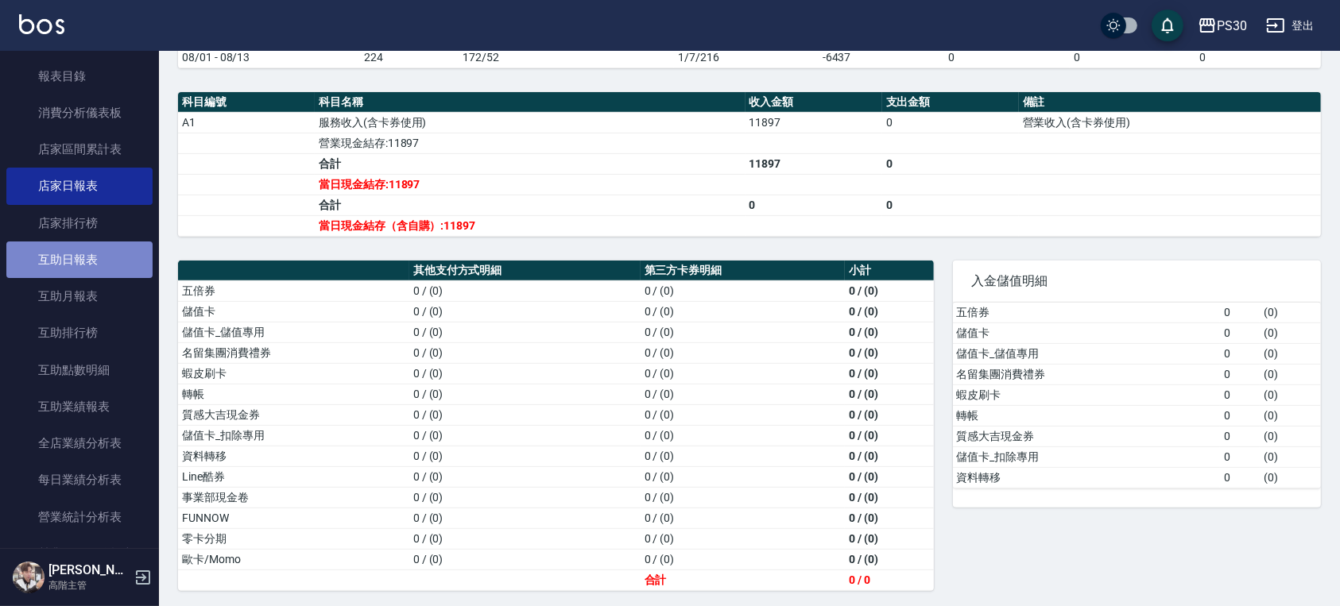
click at [108, 267] on link "互助日報表" at bounding box center [79, 260] width 146 height 37
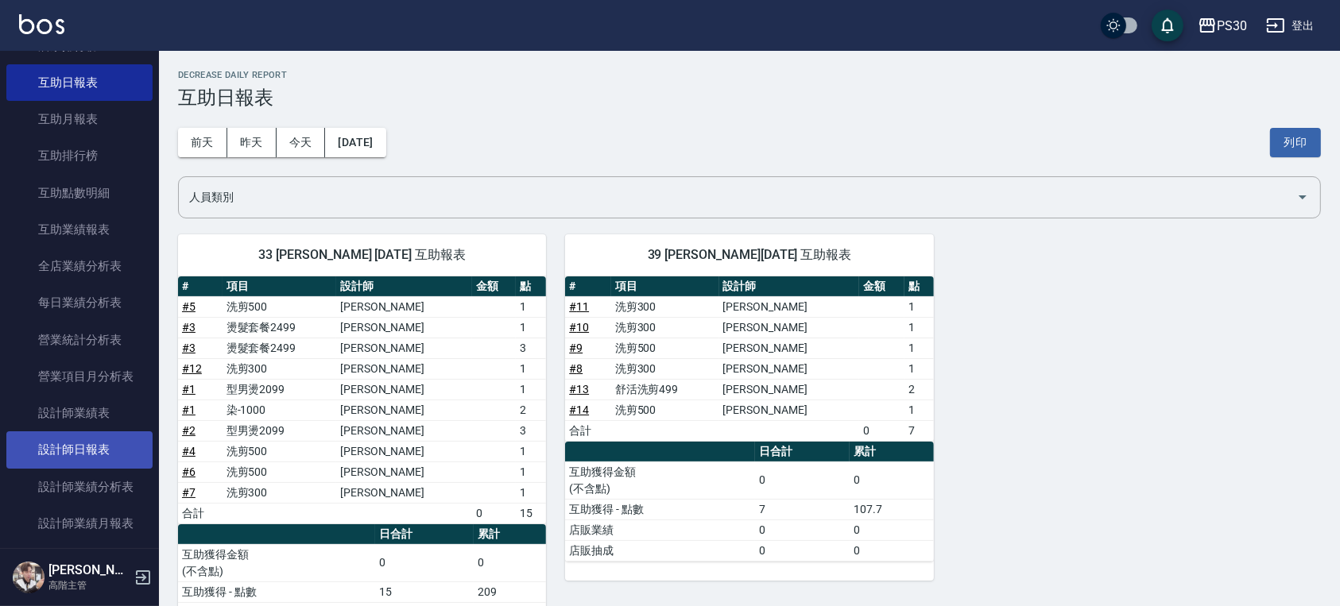
scroll to position [795, 0]
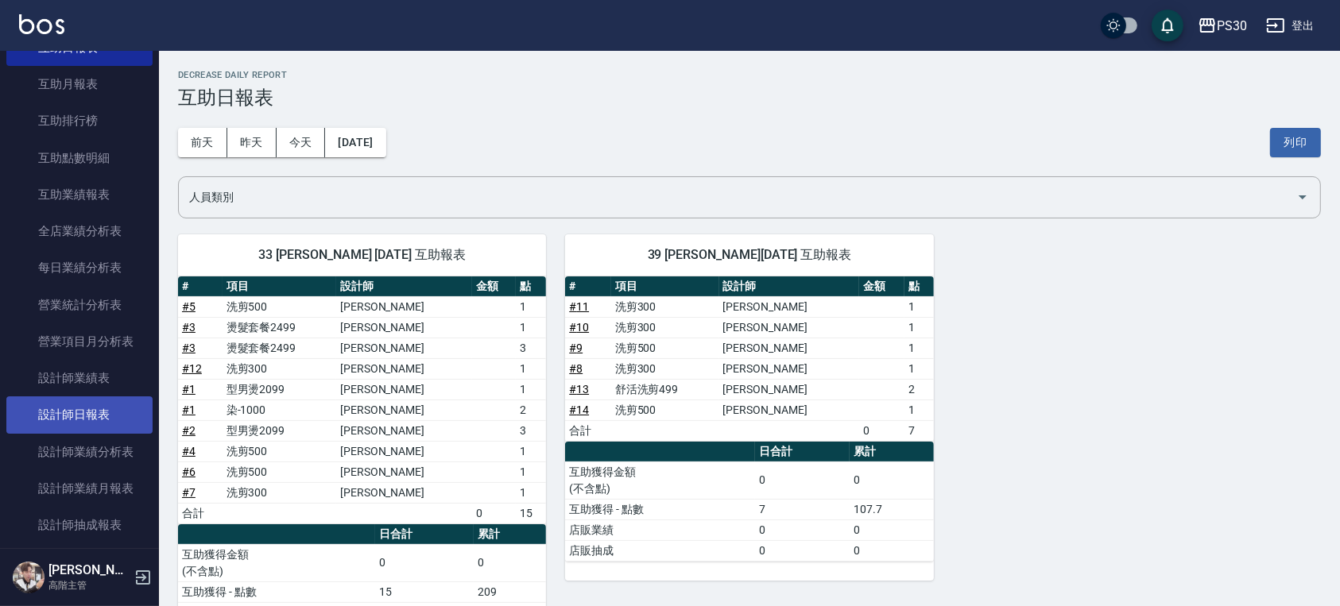
click at [105, 415] on link "設計師日報表" at bounding box center [79, 415] width 146 height 37
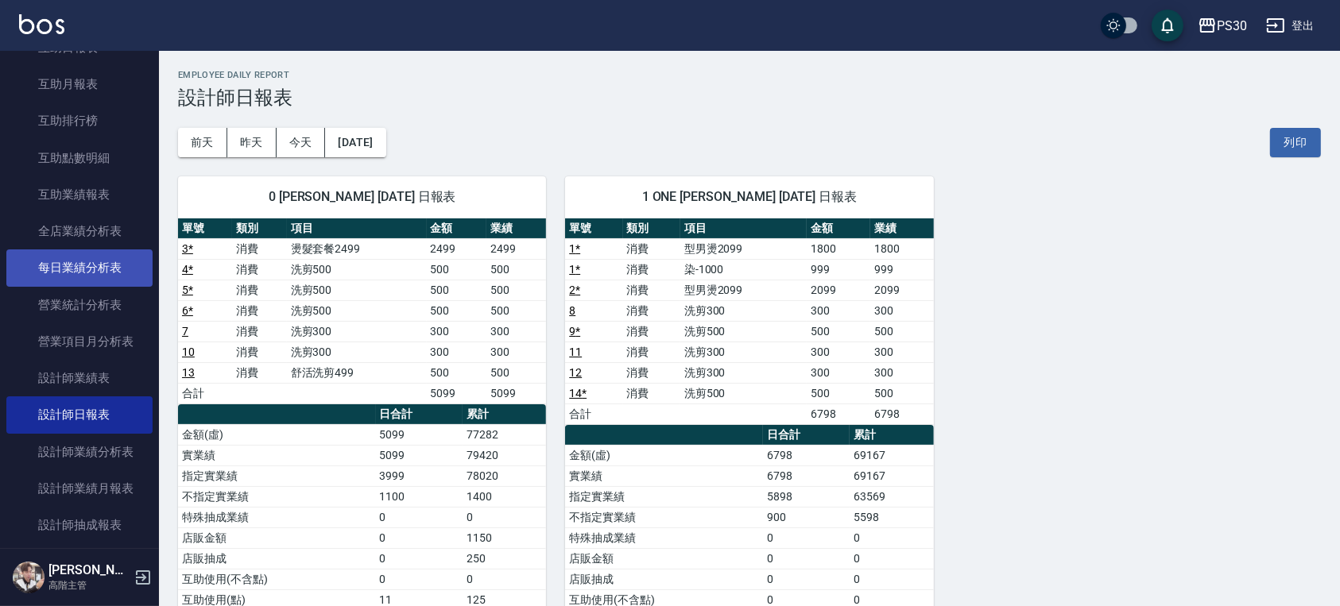
scroll to position [583, 0]
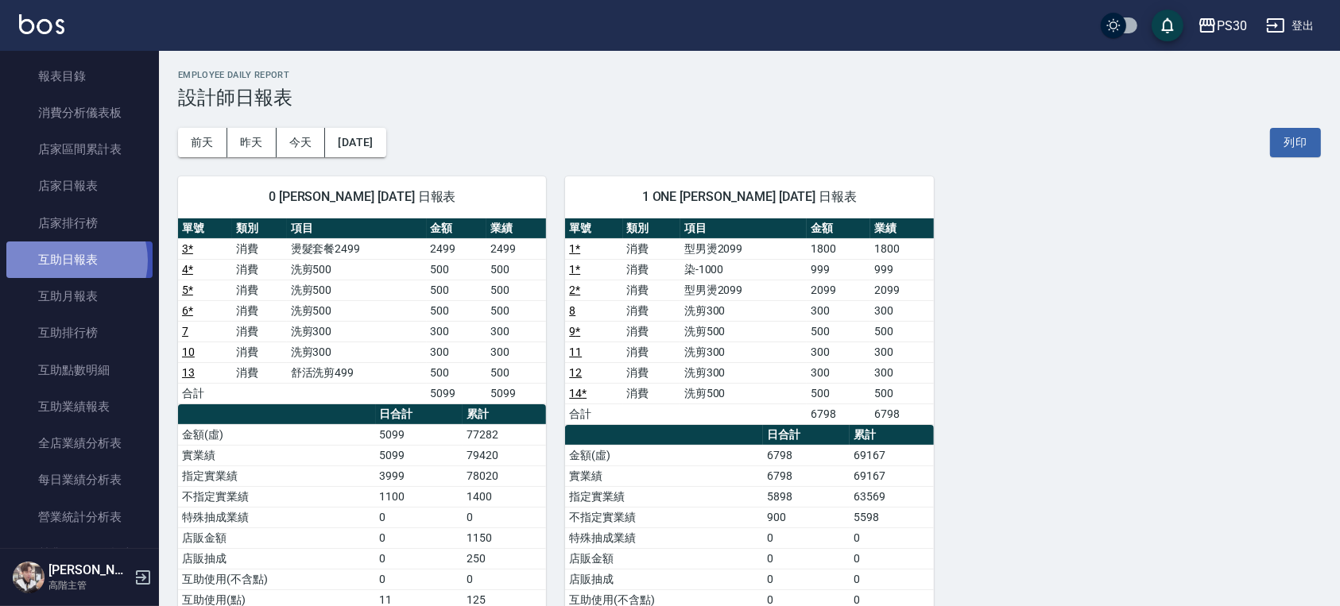
click at [69, 260] on link "互助日報表" at bounding box center [79, 260] width 146 height 37
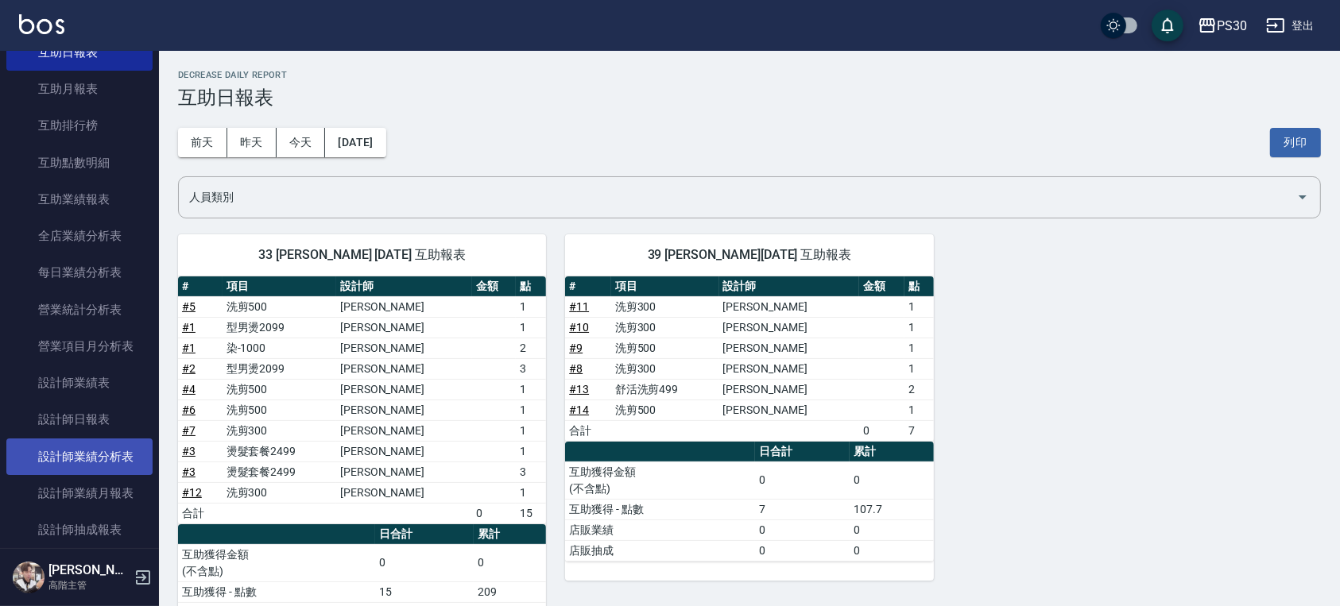
scroll to position [795, 0]
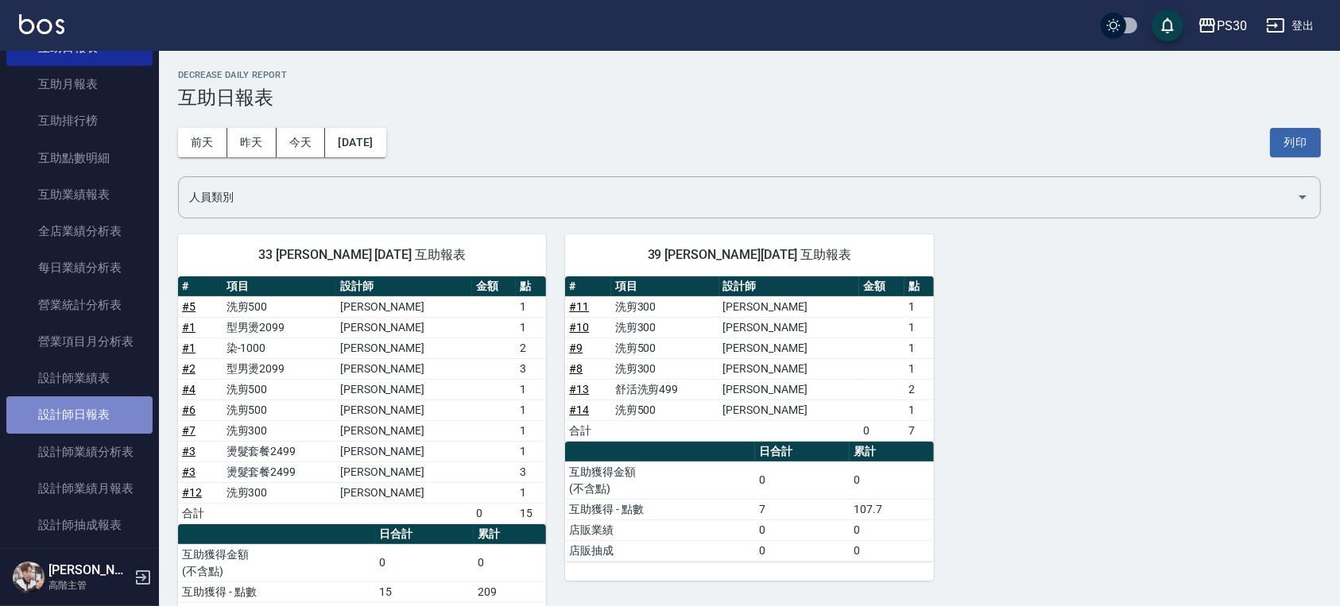
click at [95, 420] on link "設計師日報表" at bounding box center [79, 415] width 146 height 37
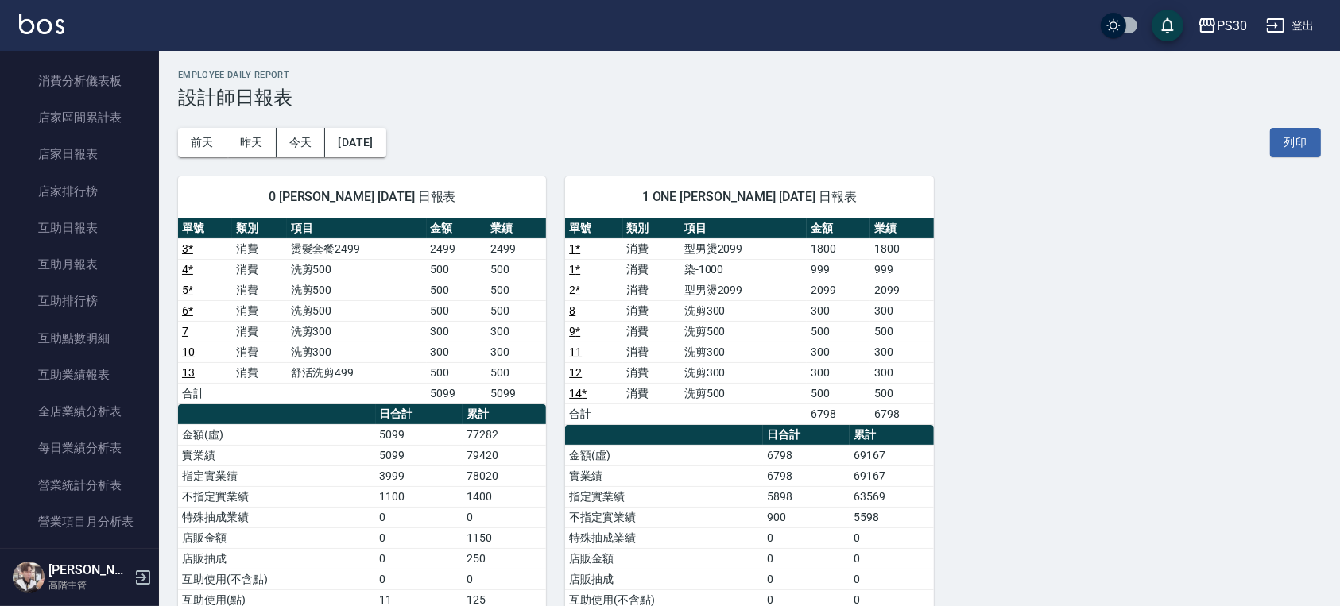
scroll to position [583, 0]
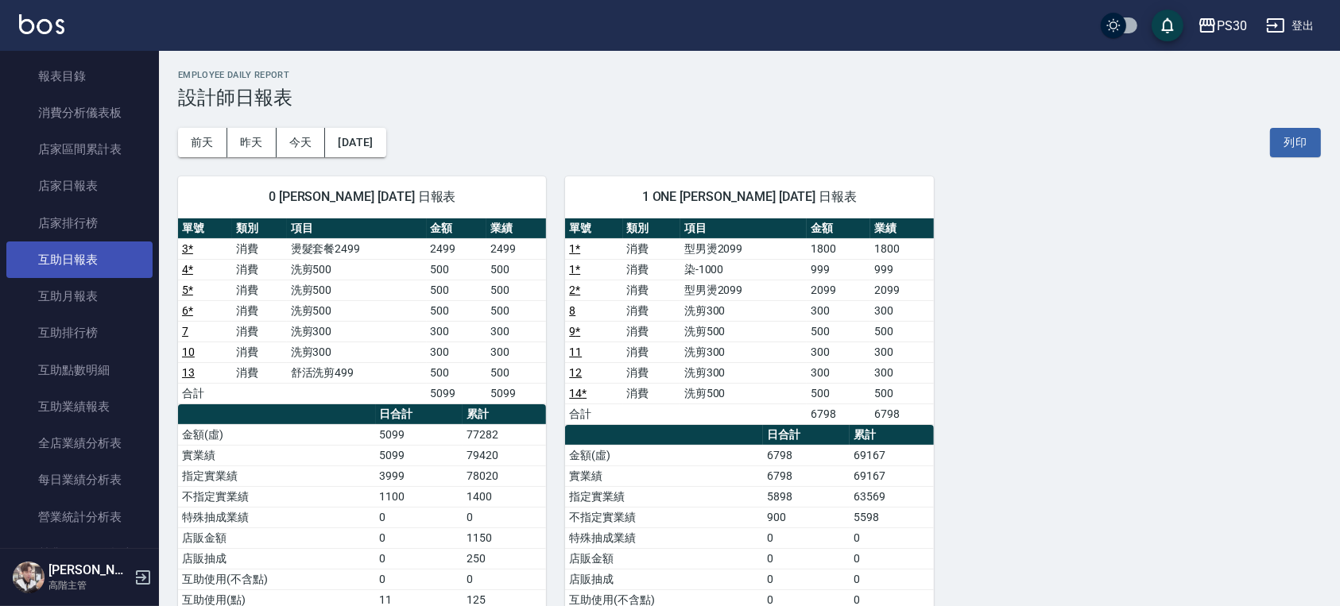
click at [79, 252] on link "互助日報表" at bounding box center [79, 260] width 146 height 37
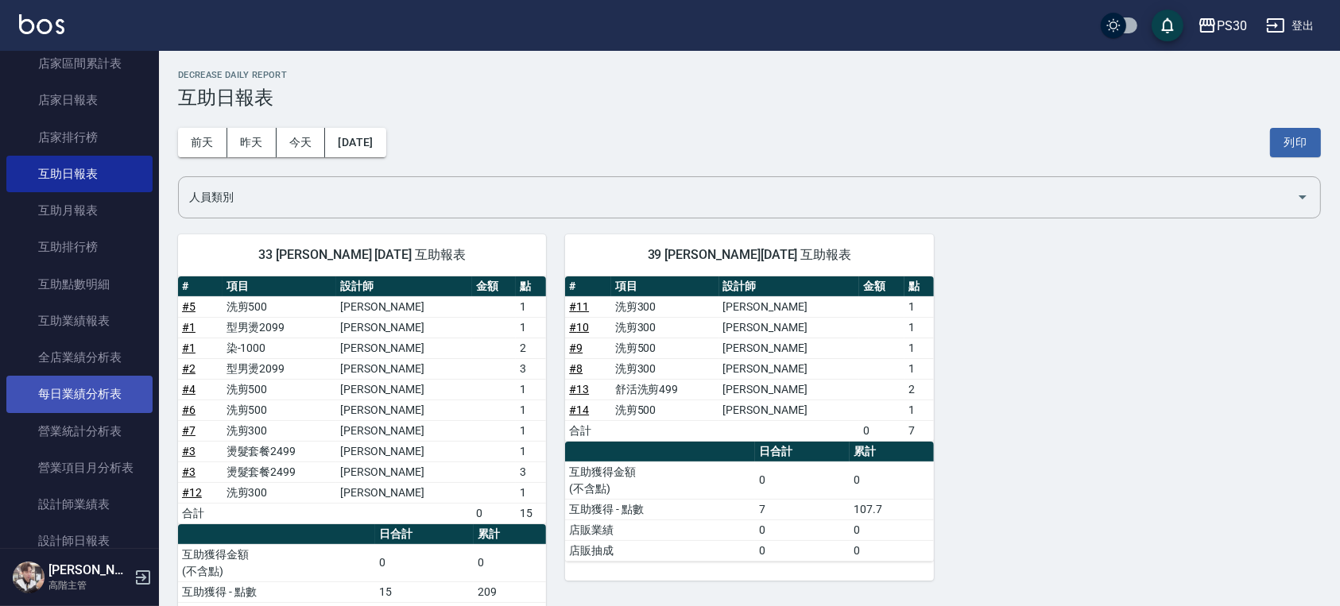
scroll to position [636, 0]
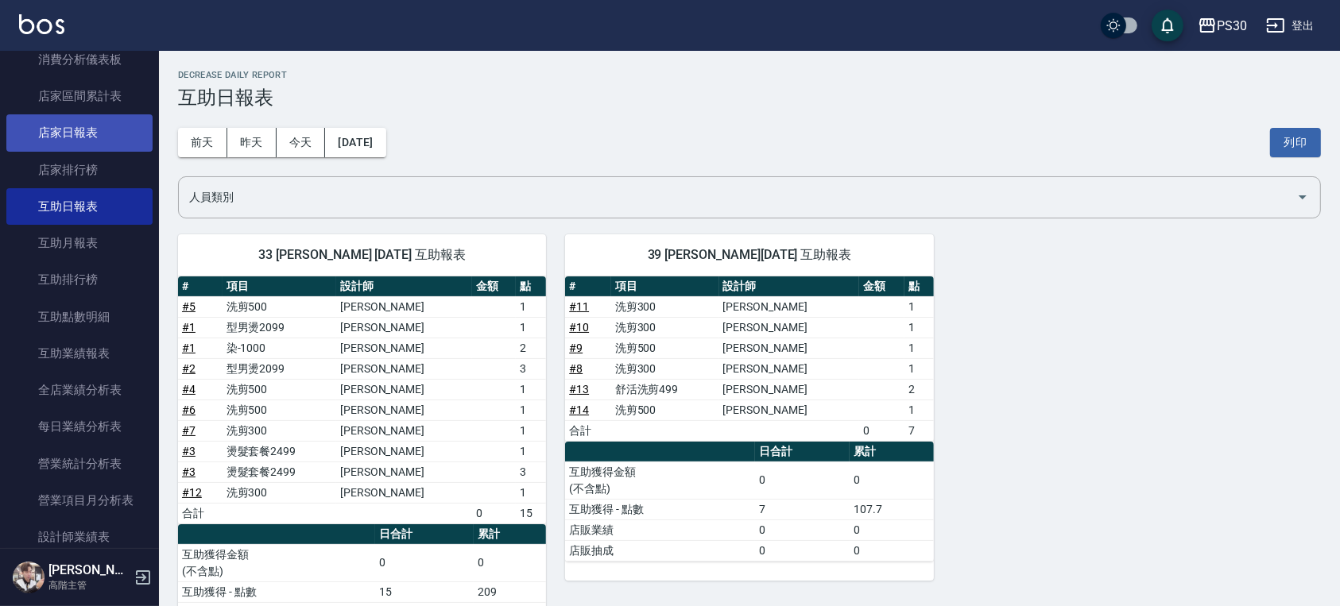
click at [74, 119] on link "店家日報表" at bounding box center [79, 132] width 146 height 37
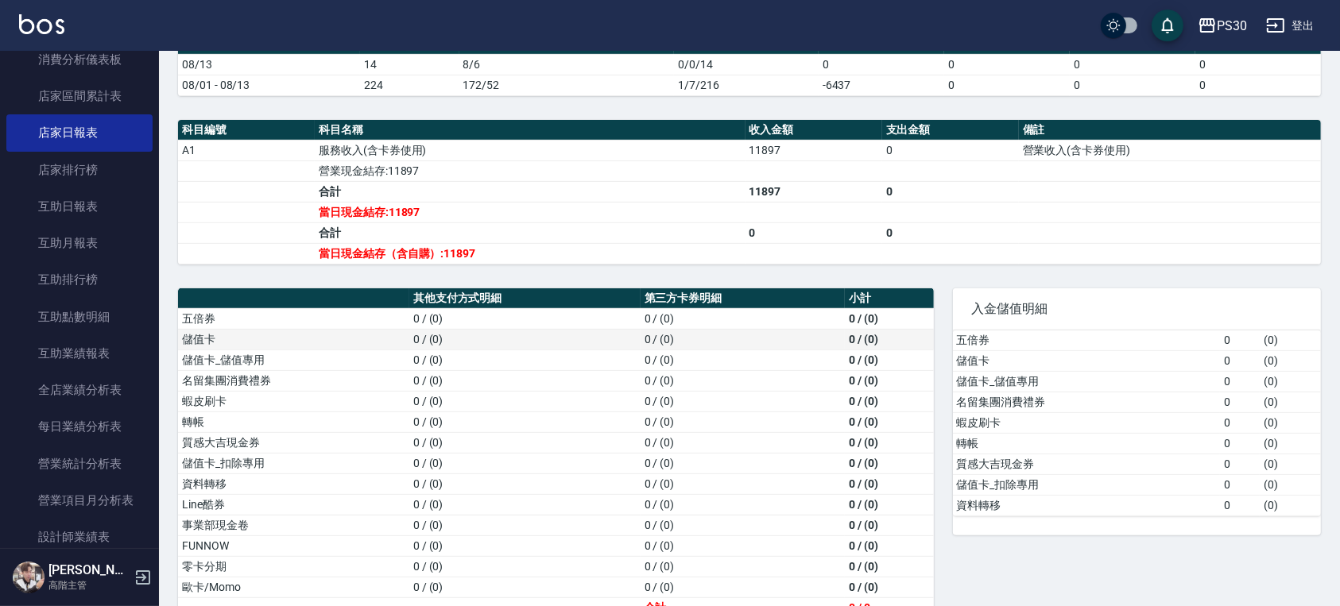
scroll to position [503, 0]
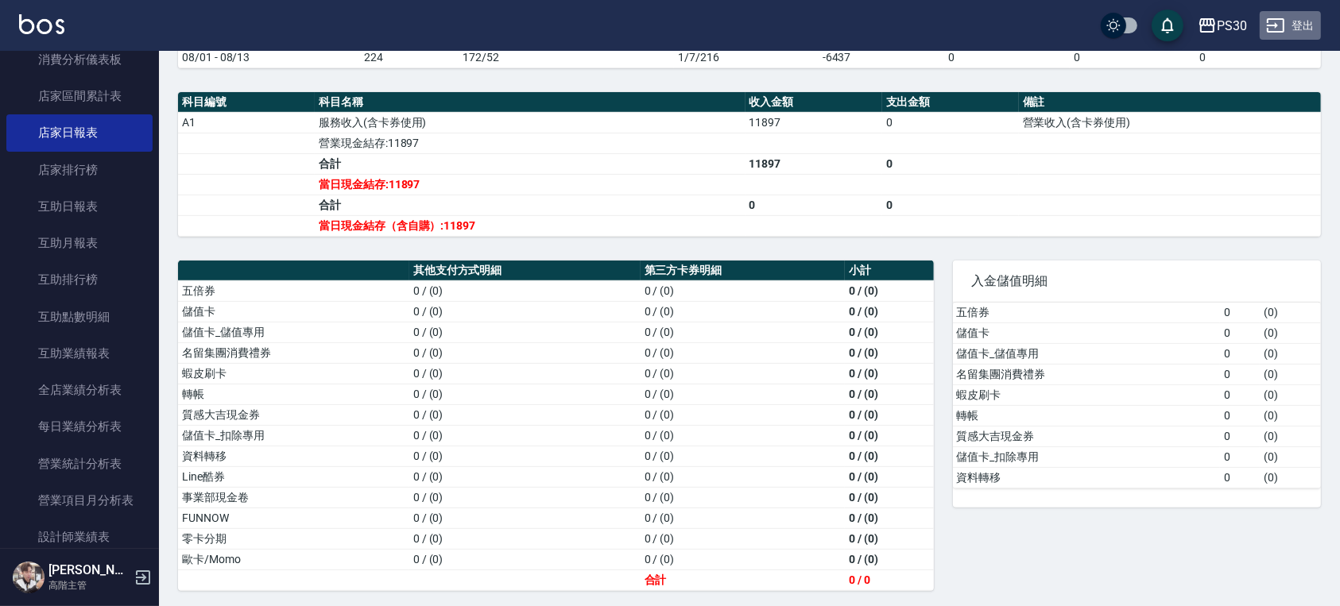
click at [1295, 19] on button "登出" at bounding box center [1290, 25] width 61 height 29
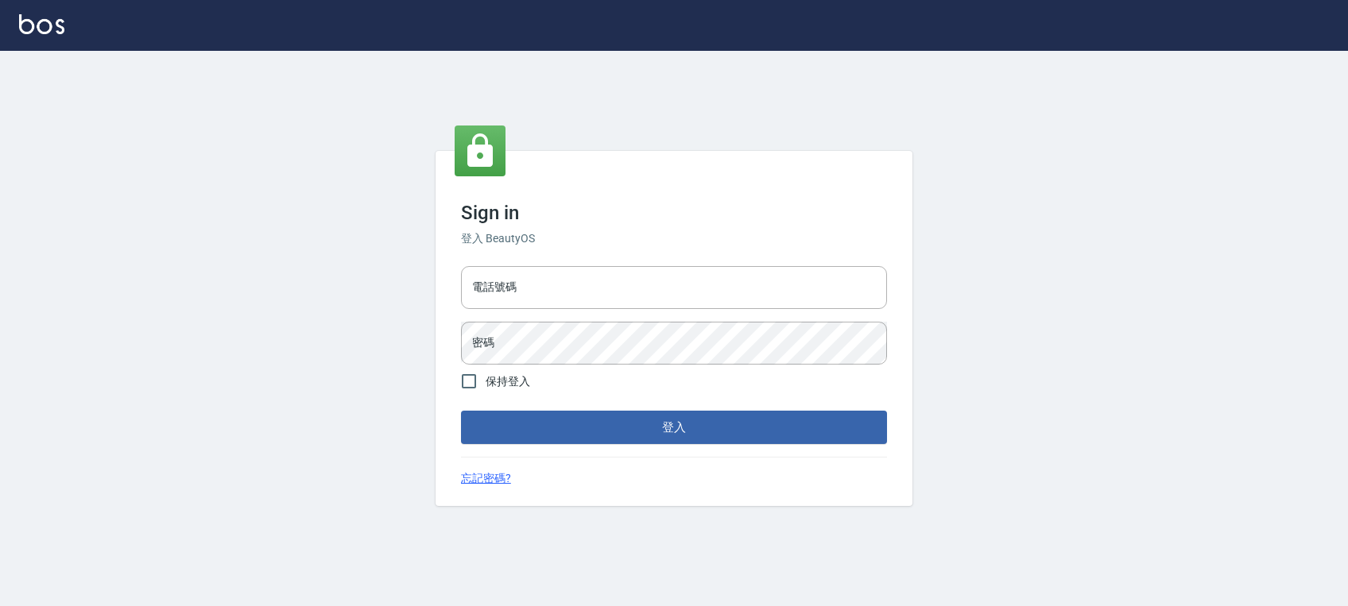
type input "0972392966"
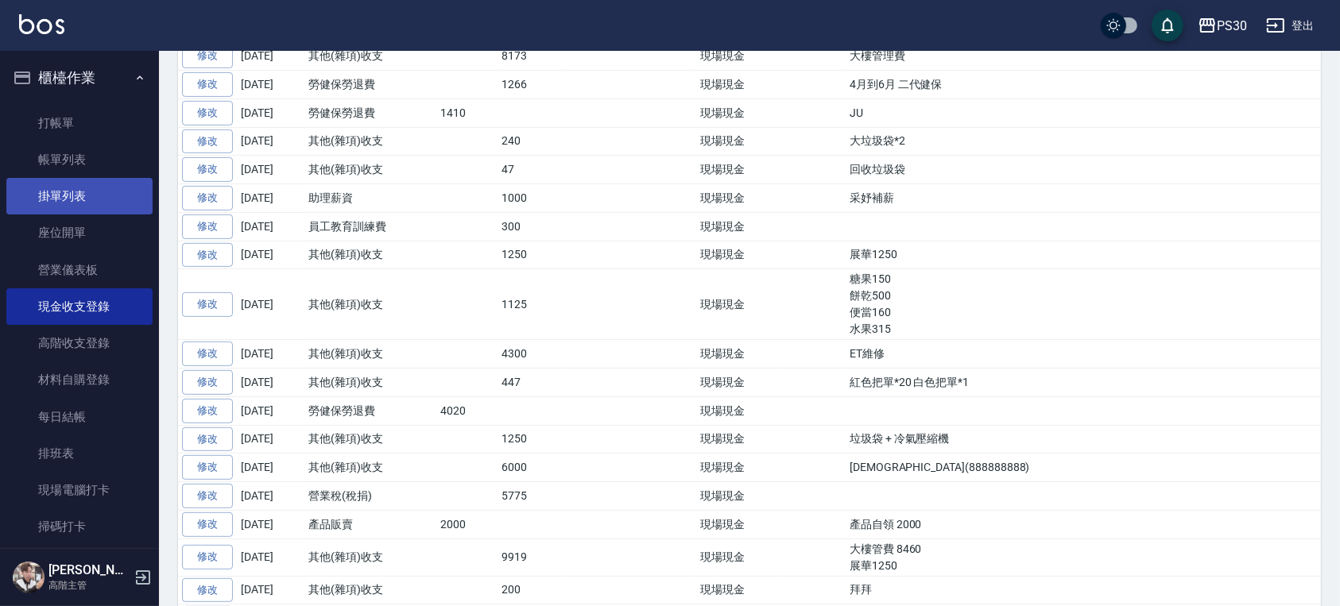
scroll to position [106, 0]
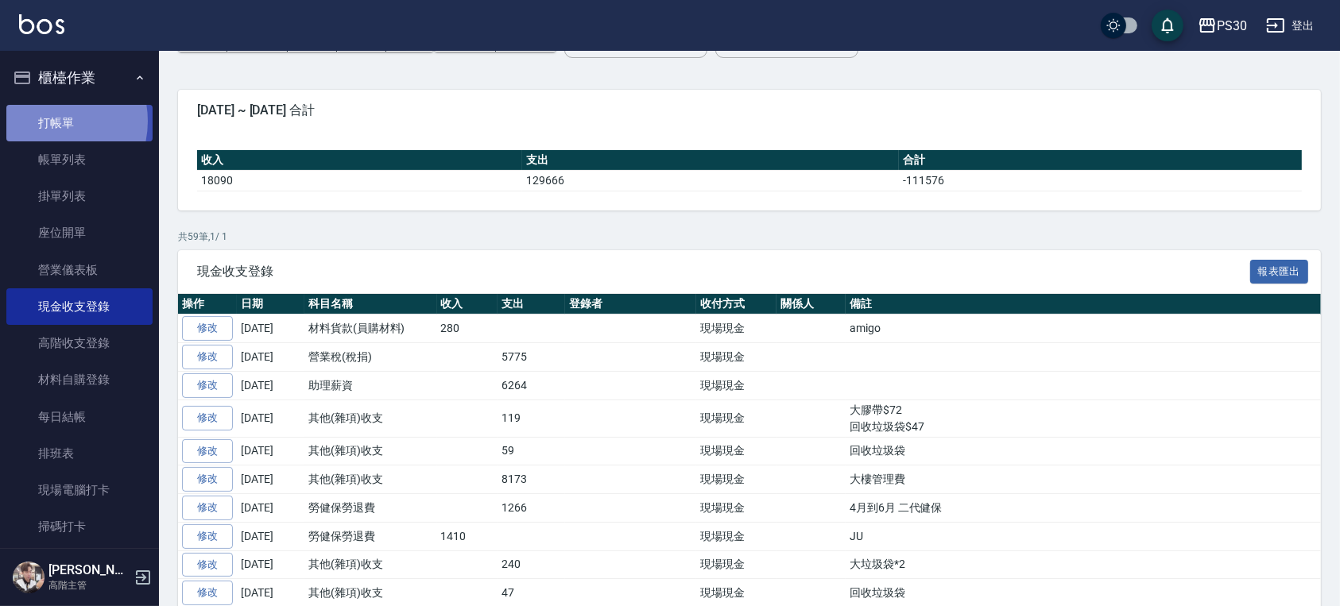
click at [45, 121] on link "打帳單" at bounding box center [79, 123] width 146 height 37
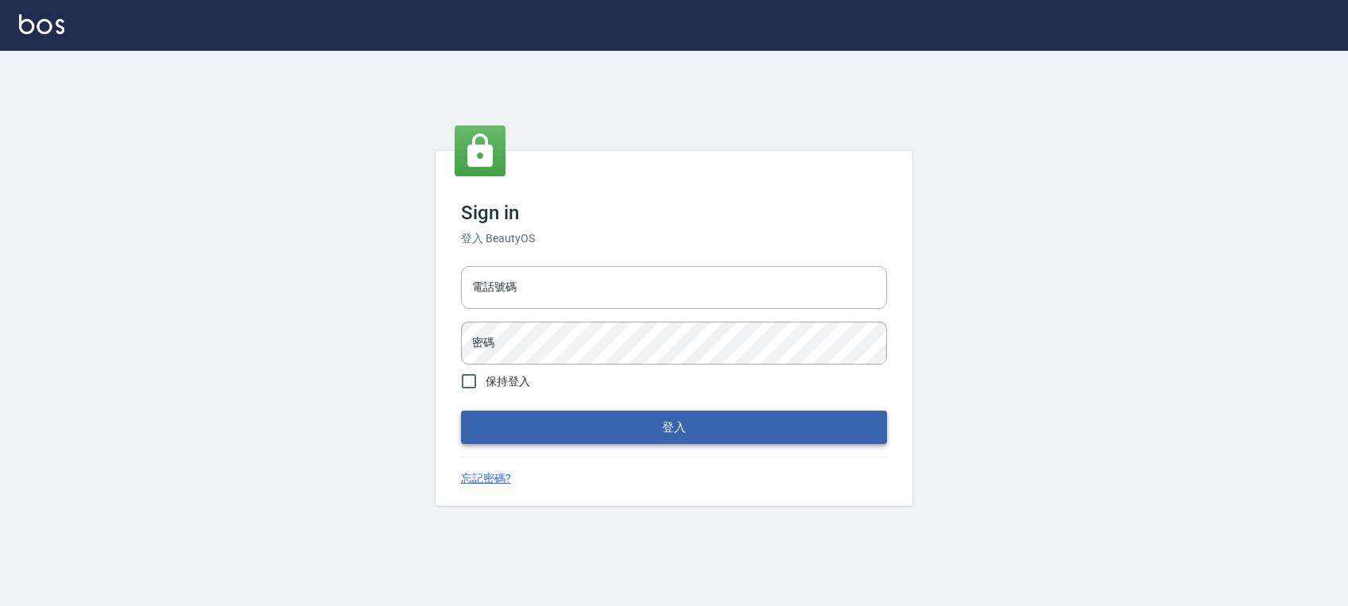
type input "0972392966"
